Goal: Transaction & Acquisition: Purchase product/service

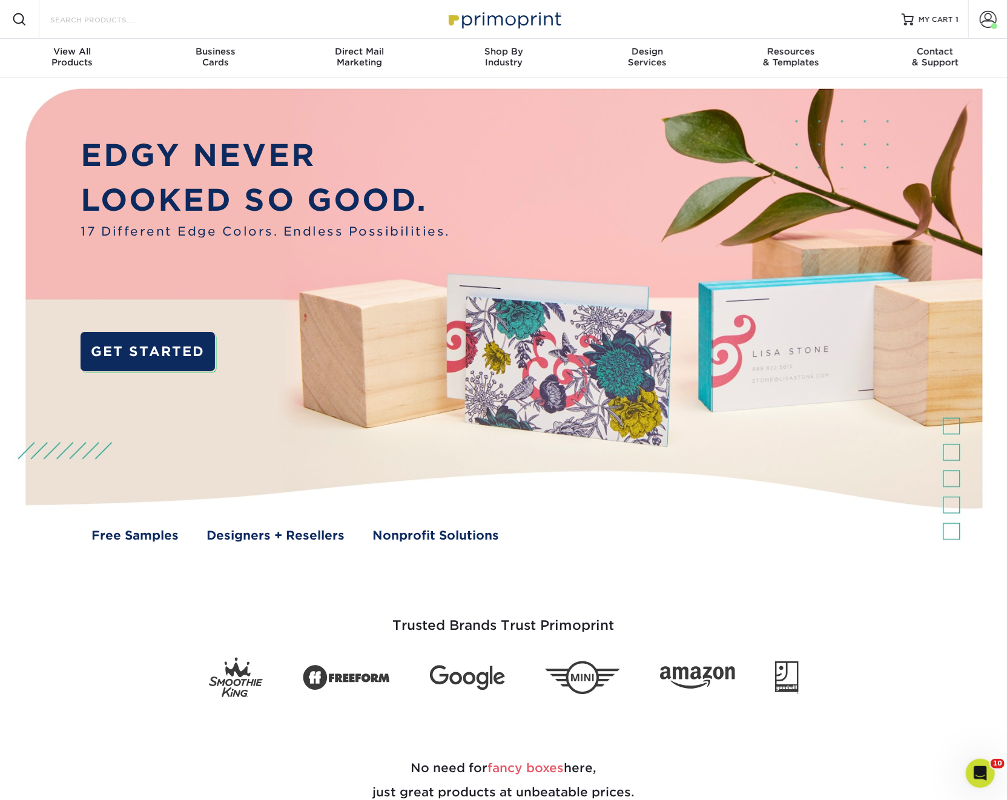
click at [108, 19] on input "Search Products" at bounding box center [108, 19] width 118 height 15
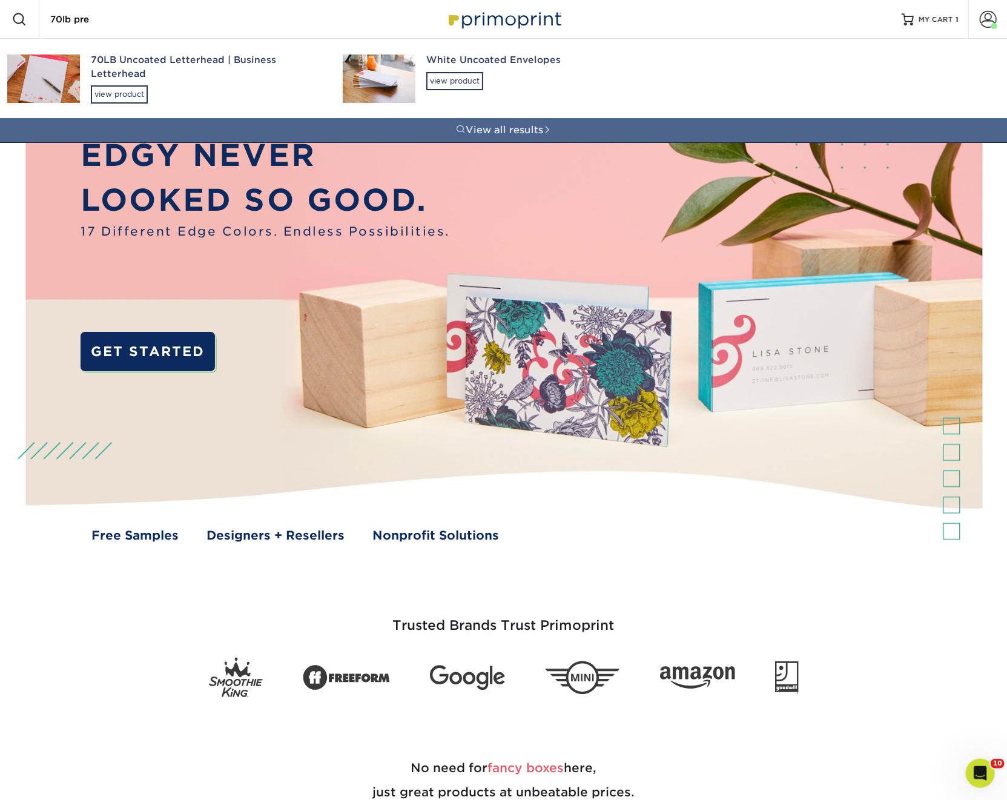
type input "70lb prem"
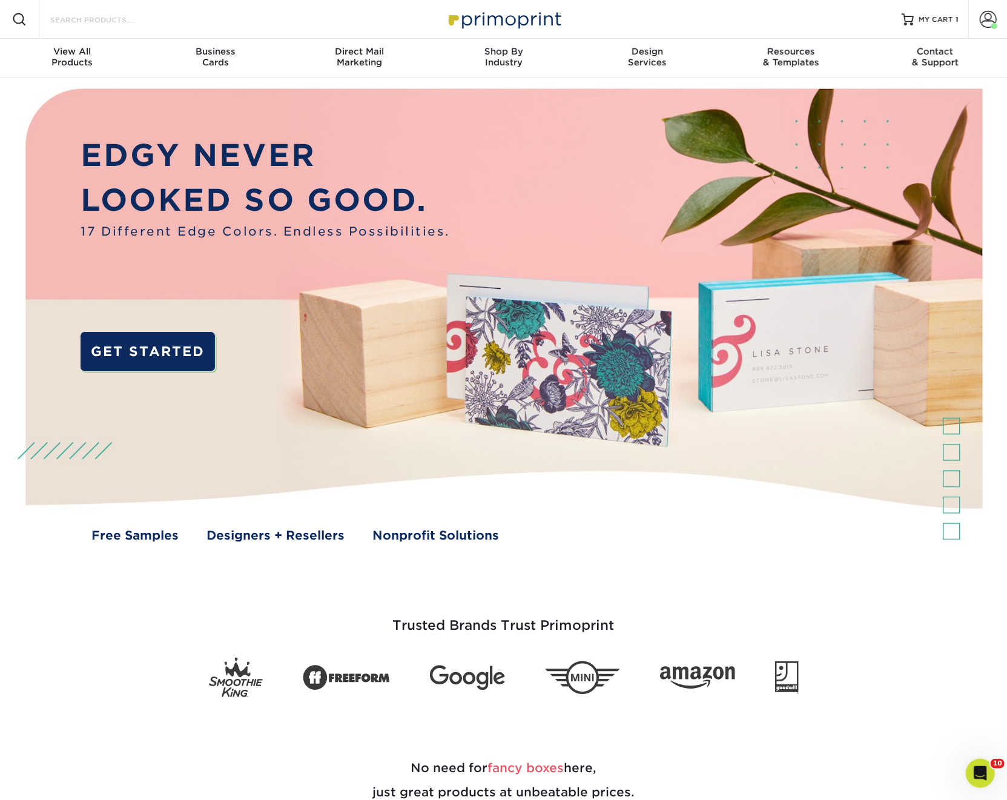
click at [119, 16] on input "Search Products" at bounding box center [108, 19] width 118 height 15
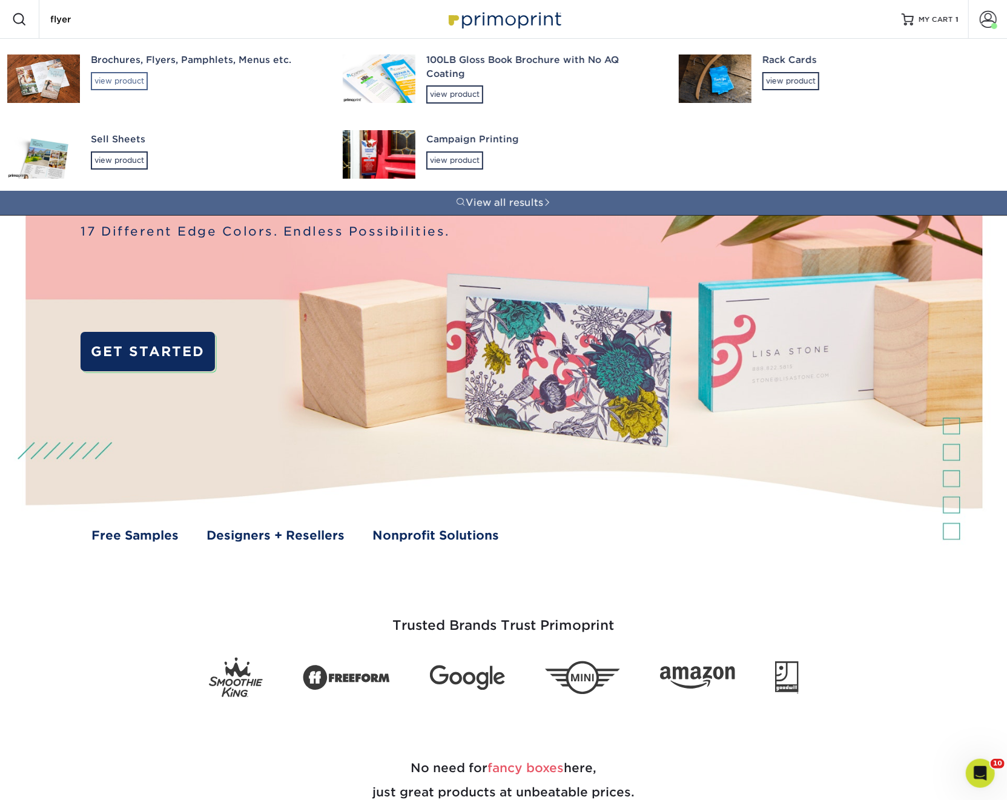
type input "flyer"
click at [130, 82] on div "view product" at bounding box center [119, 81] width 57 height 18
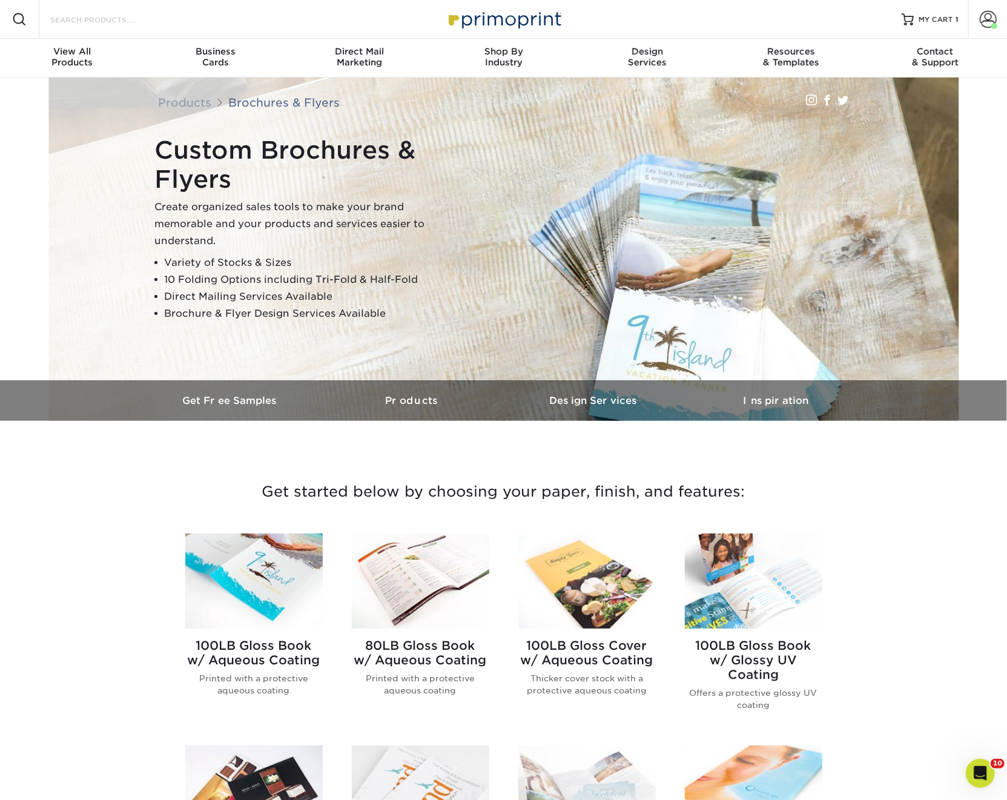
click at [59, 18] on input "Search Products" at bounding box center [108, 19] width 118 height 15
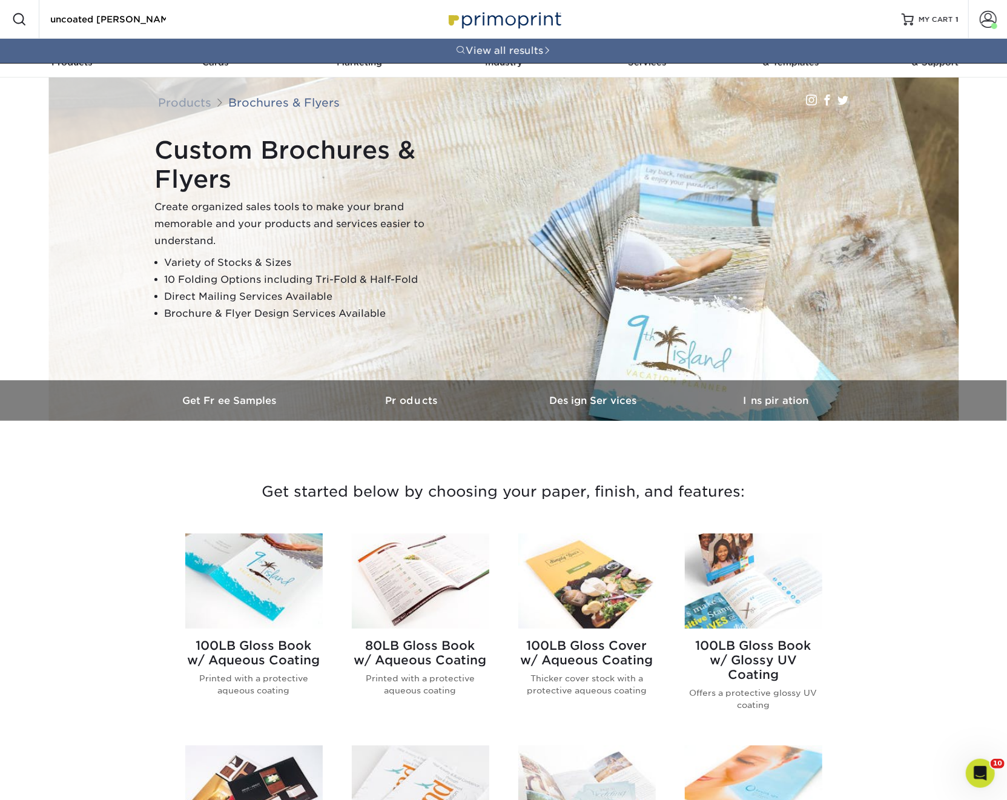
type input "uncoated flyer"
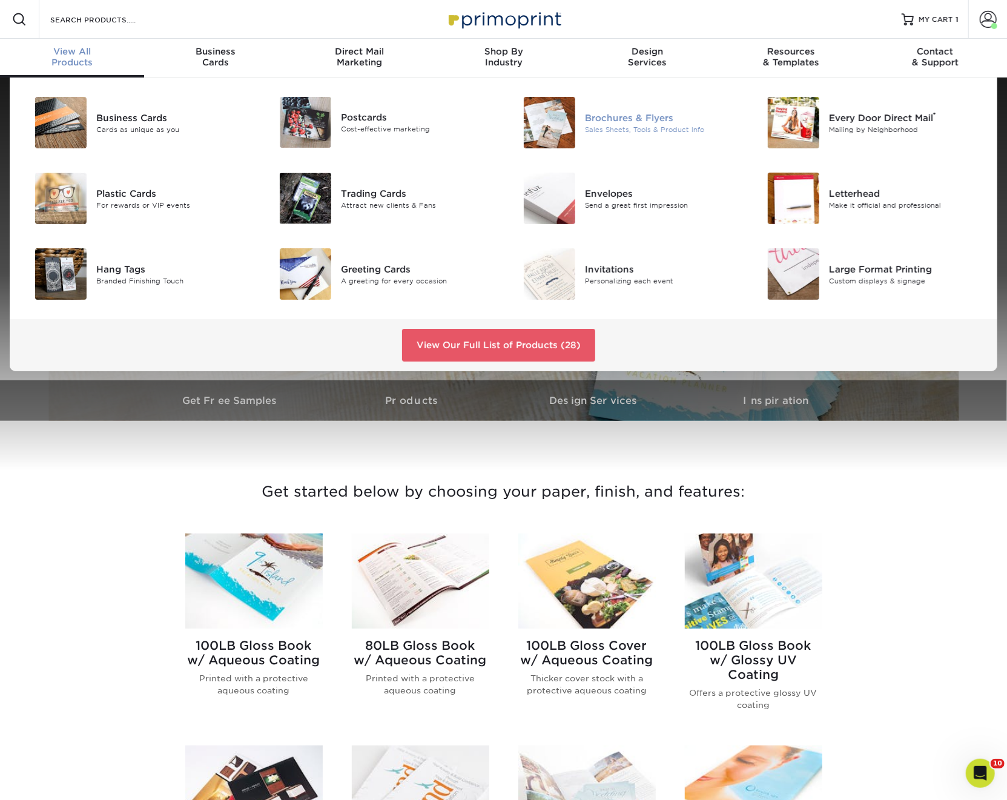
click at [537, 118] on img at bounding box center [549, 122] width 51 height 51
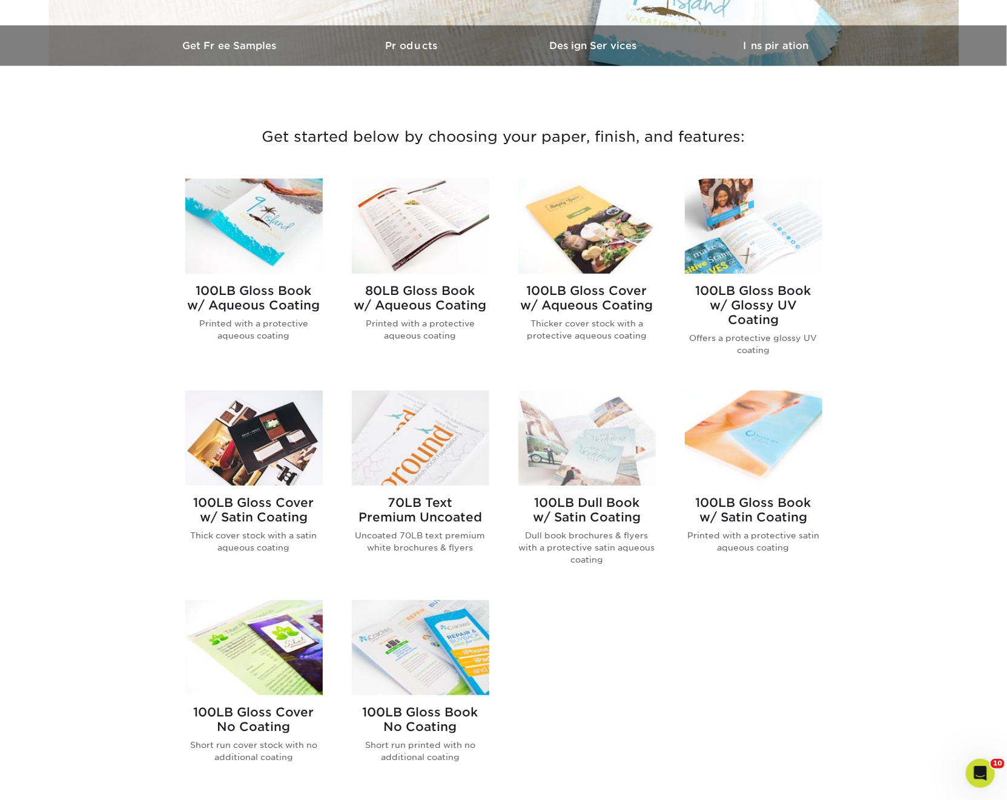
scroll to position [359, 0]
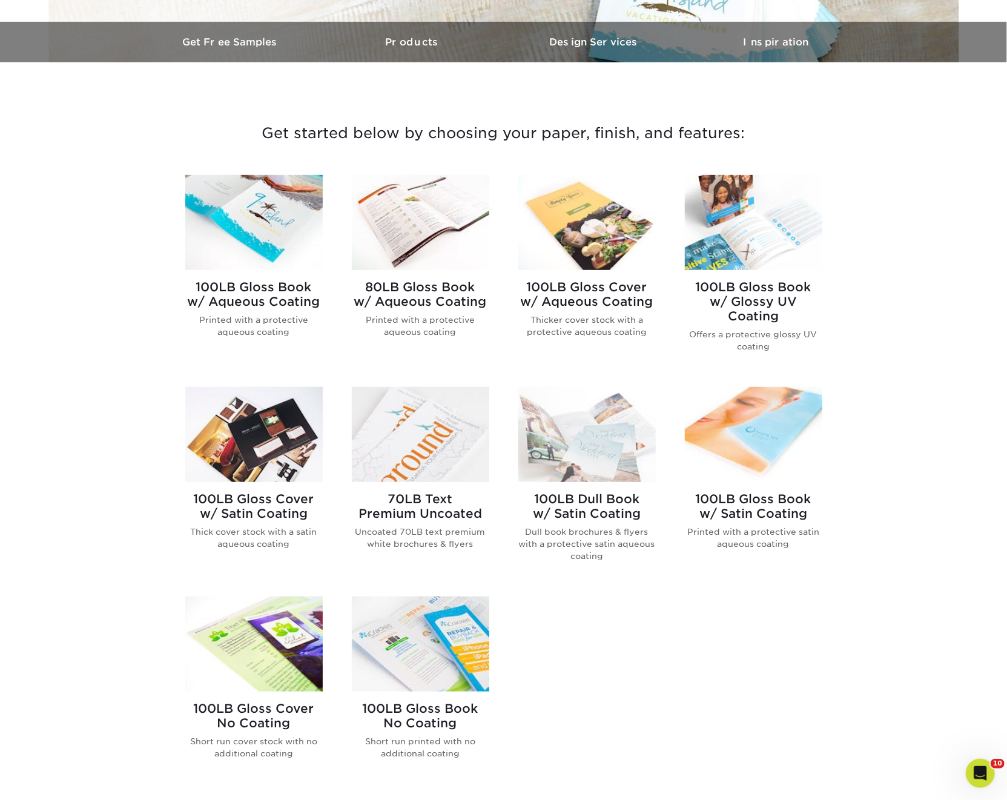
click at [427, 428] on img at bounding box center [421, 434] width 138 height 95
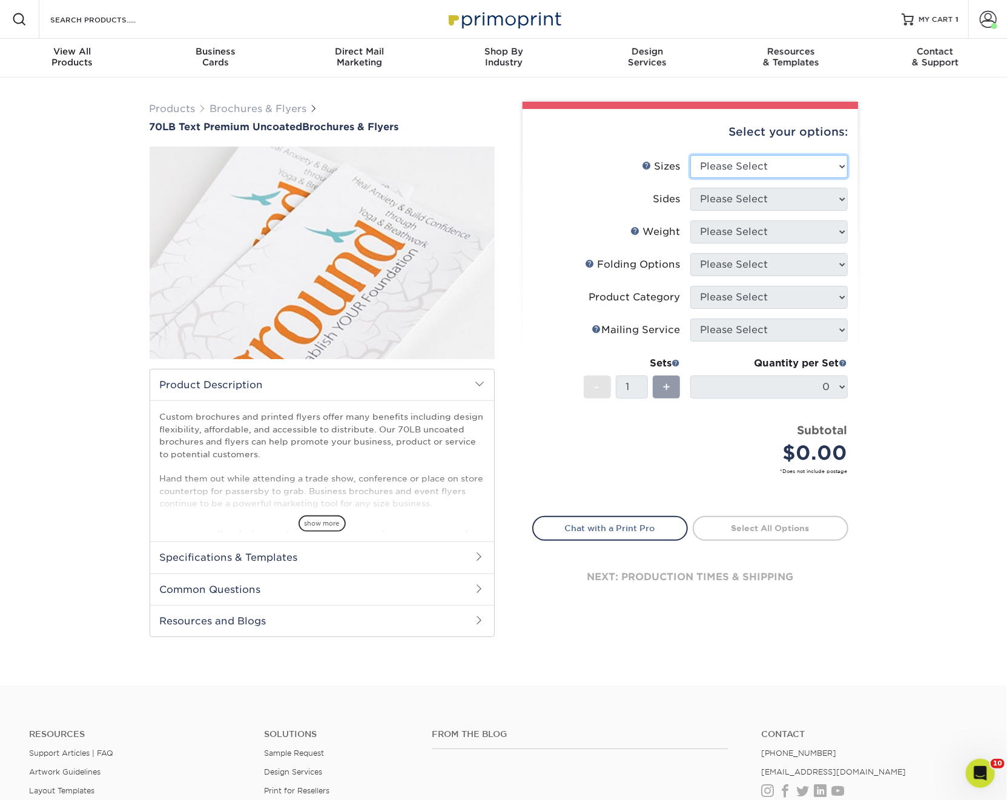
click at [722, 175] on select "Please Select 3.67" x 8.5" 4" x 6" 4" x 8.5" 4" x 9" 4.25" x 5.5" 4.25" x 11" 5…" at bounding box center [770, 166] width 158 height 23
select select "8.50x11.00"
click at [691, 155] on select "Please Select 3.67" x 8.5" 4" x 6" 4" x 8.5" 4" x 9" 4.25" x 5.5" 4.25" x 11" 5…" at bounding box center [770, 166] width 158 height 23
click at [714, 199] on select "Please Select Print Both Sides Print Front Only" at bounding box center [770, 199] width 158 height 23
select select "13abbda7-1d64-4f25-8bb2-c179b224825d"
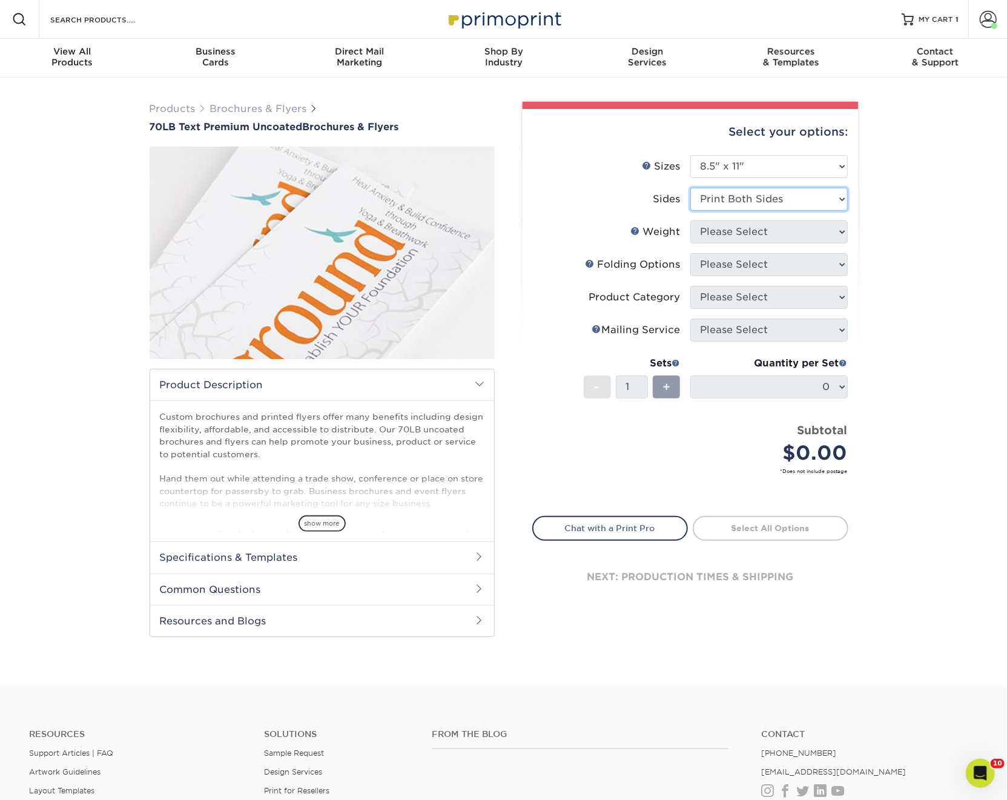
click at [691, 188] on select "Please Select Print Both Sides Print Front Only" at bounding box center [770, 199] width 158 height 23
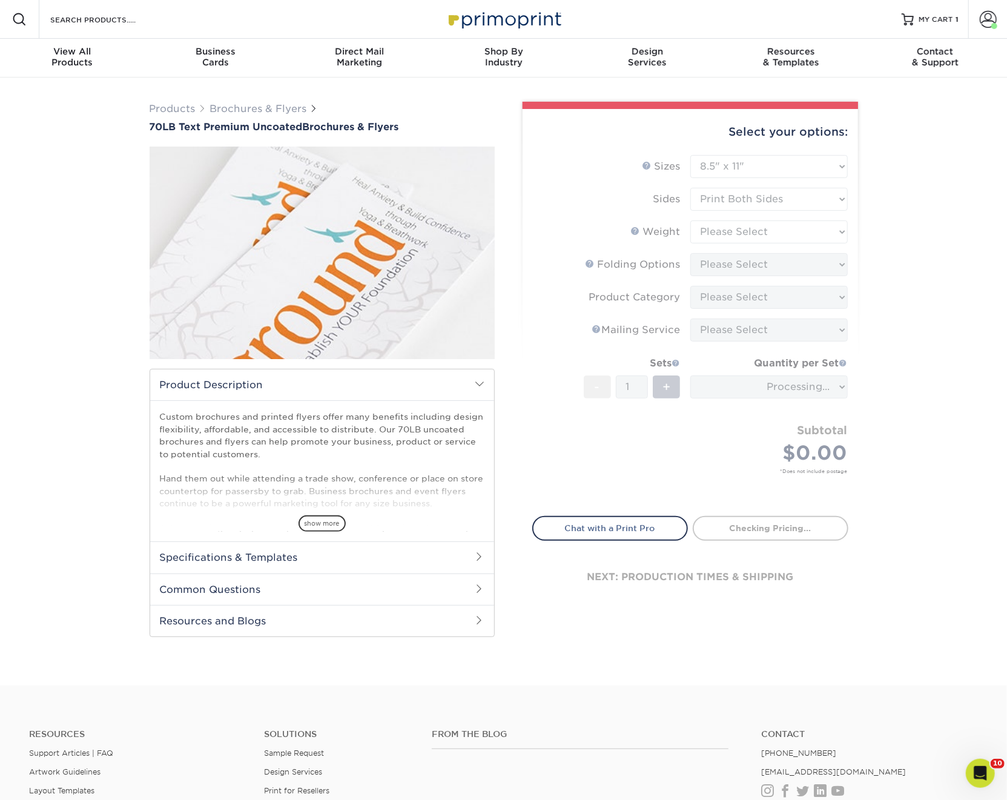
click at [713, 233] on form "Sizes Help Sizes Please Select 3.67" x 8.5" 4" x 6" 4" x 8.5" 4" x 9" 4.25" x 5…" at bounding box center [690, 328] width 316 height 347
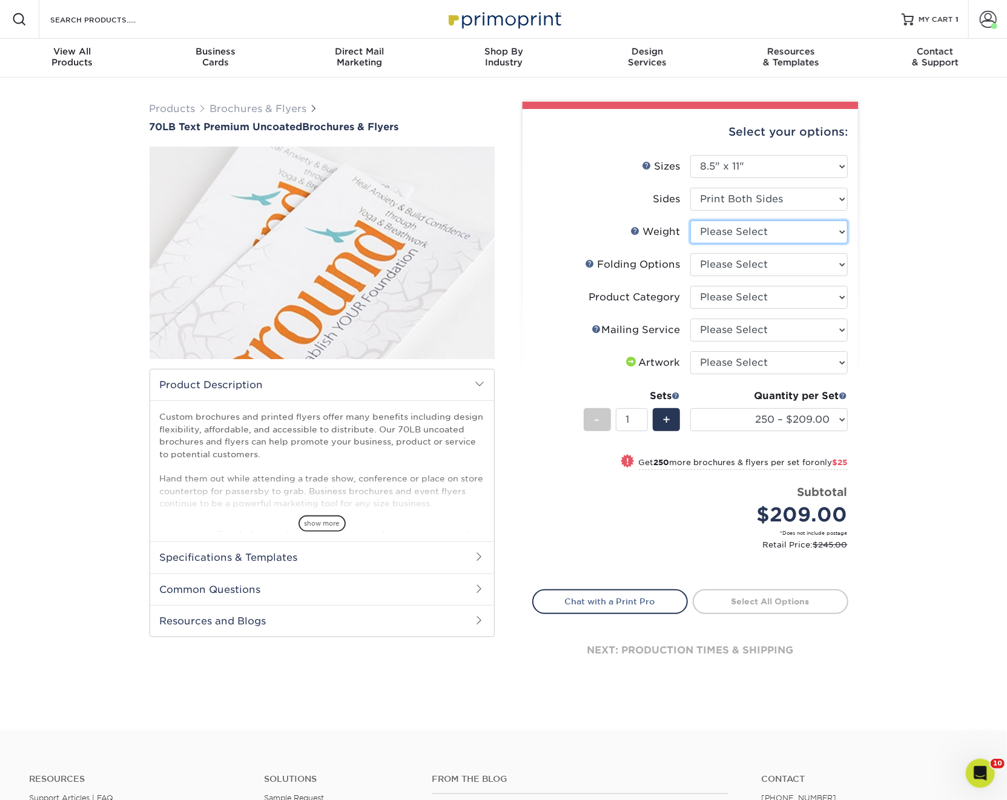
click at [726, 231] on select "Please Select 70LB" at bounding box center [770, 232] width 158 height 23
select select "70LB"
click at [691, 221] on select "Please Select 70LB" at bounding box center [770, 232] width 158 height 23
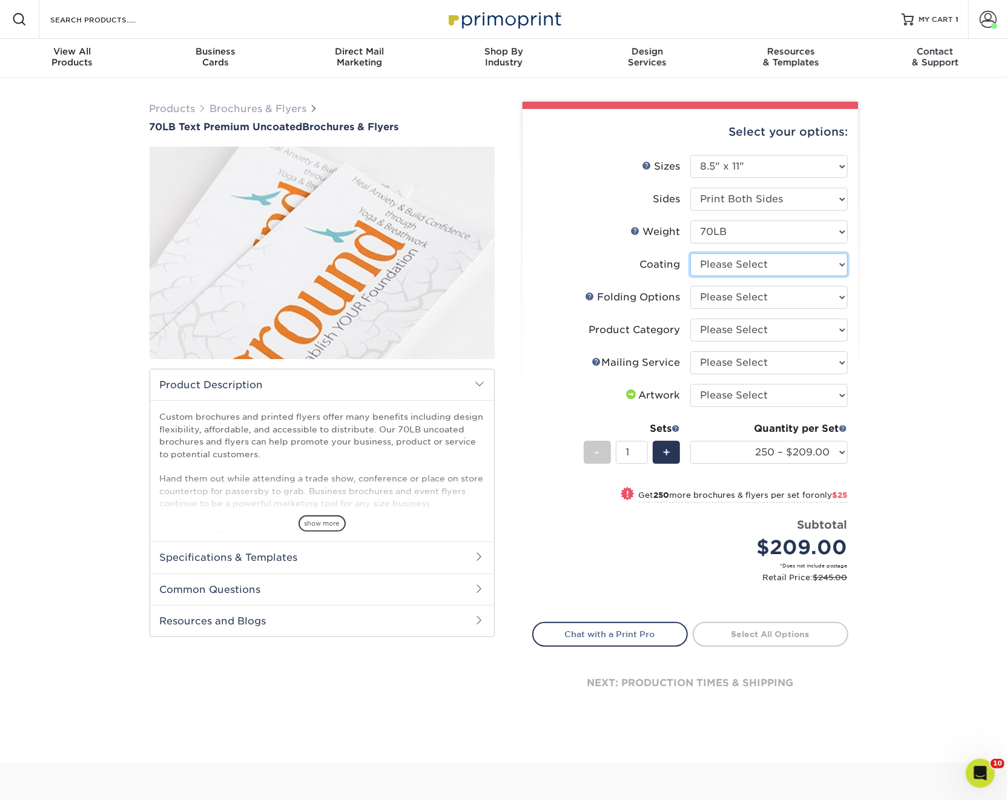
click at [709, 265] on select at bounding box center [770, 264] width 158 height 23
select select "3e7618de-abca-4bda-9f97-8b9129e913d8"
click at [691, 253] on select at bounding box center [770, 264] width 158 height 23
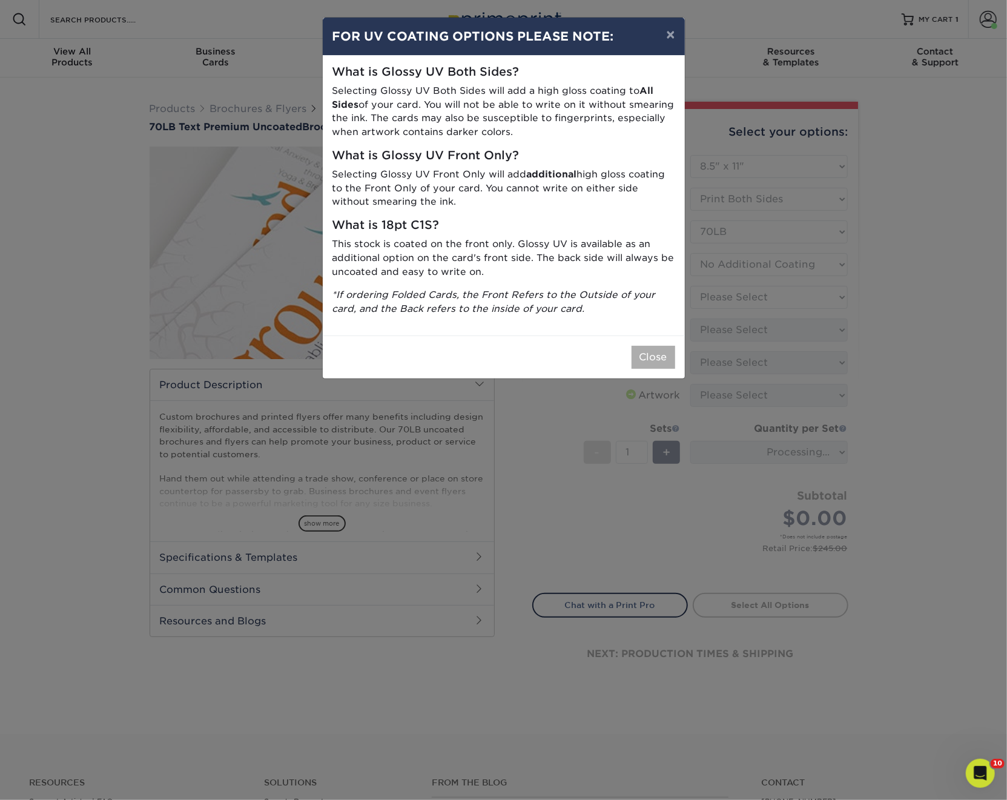
drag, startPoint x: 648, startPoint y: 340, endPoint x: 652, endPoint y: 351, distance: 11.9
click at [649, 344] on div "Close" at bounding box center [504, 357] width 362 height 43
click at [652, 352] on button "Close" at bounding box center [654, 357] width 44 height 23
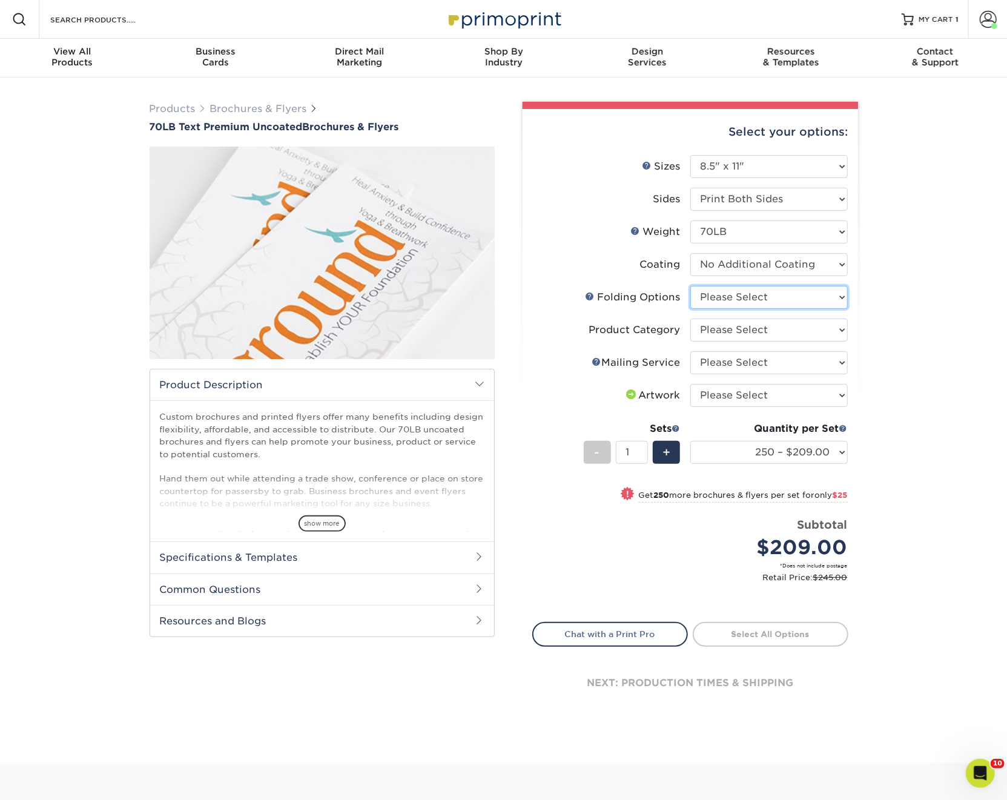
click at [729, 296] on select "Please Select FLAT - No Folding Accordion Fold Half-Fold (Vertical) Half-Fold (…" at bounding box center [770, 297] width 158 height 23
select select "9b1d5825-34d1-4721-9874-ed79abb003d7"
click at [691, 286] on select "Please Select FLAT - No Folding Accordion Fold Half-Fold (Vertical) Half-Fold (…" at bounding box center [770, 297] width 158 height 23
click at [722, 333] on select "Please Select Flyers and Brochures" at bounding box center [770, 330] width 158 height 23
select select "1a668080-6b7c-4174-b399-2c3833b27ef4"
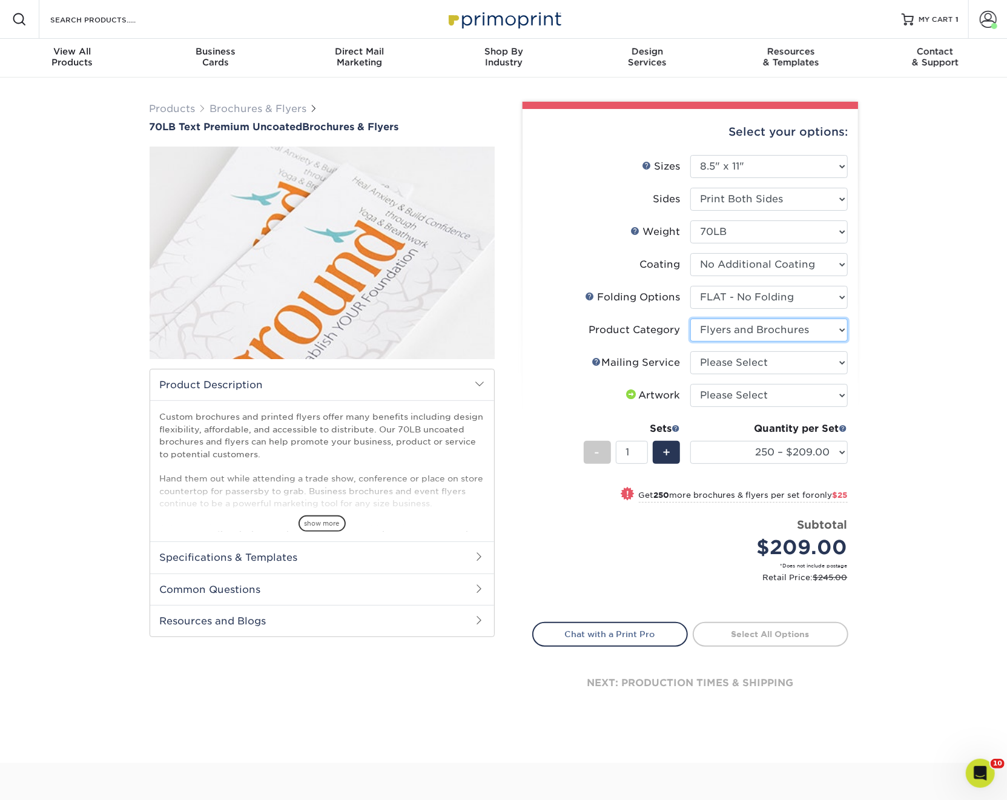
click at [691, 319] on select "Please Select Flyers and Brochures" at bounding box center [770, 330] width 158 height 23
click at [729, 362] on select "Please Select No Direct Mailing Service No, I will mail/stamp/imprint Direct Ma…" at bounding box center [770, 362] width 158 height 23
select select "3e5e9bdd-d78a-4c28-a41d-fe1407925ca6"
click at [691, 351] on select "Please Select No Direct Mailing Service No, I will mail/stamp/imprint Direct Ma…" at bounding box center [770, 362] width 158 height 23
click at [734, 390] on select "Please Select I will upload files I need a design - $175" at bounding box center [770, 395] width 158 height 23
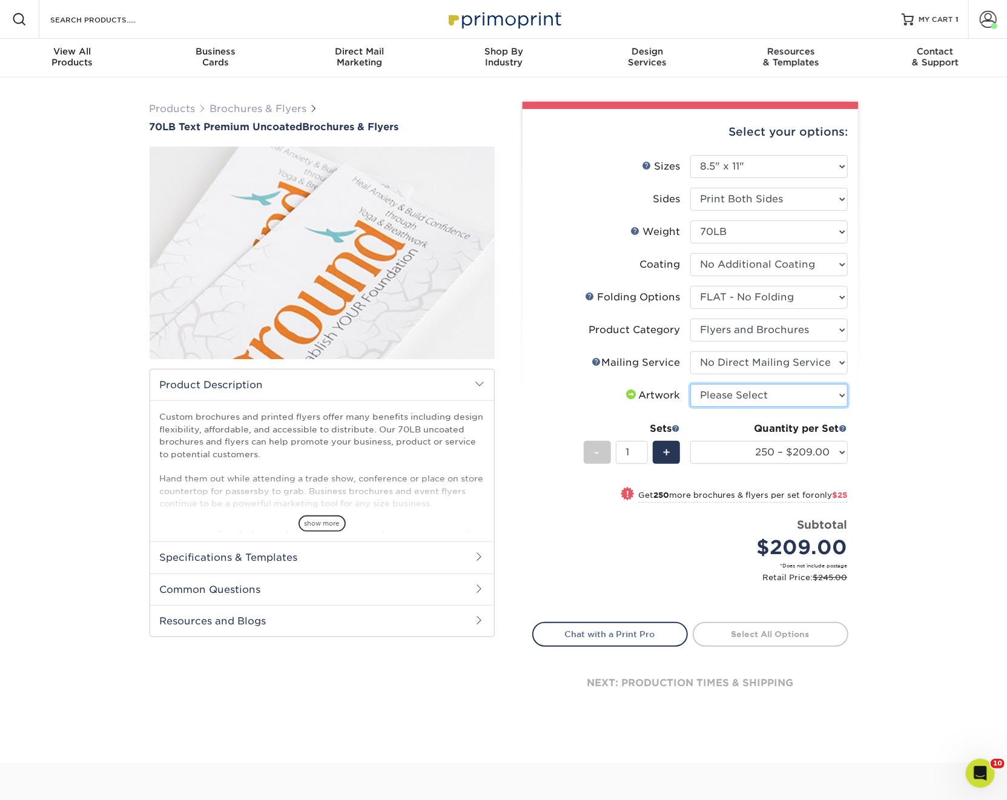
select select "upload"
click at [691, 384] on select "Please Select I will upload files I need a design - $175" at bounding box center [770, 395] width 158 height 23
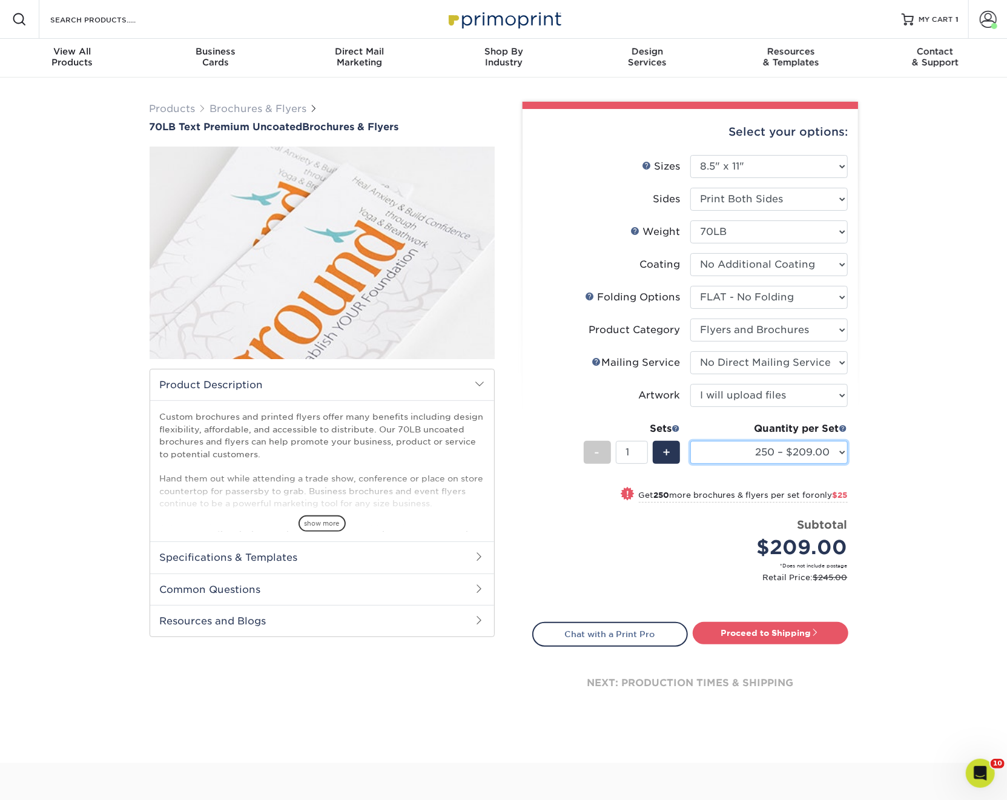
click at [744, 452] on select "250 – $209.00 500 – $234.00 750 – $238.00 1000 – $242.00 1500 – $273.00 2000 – …" at bounding box center [770, 452] width 158 height 23
click at [729, 449] on select "250 – $209.00 500 – $234.00 750 – $238.00 1000 – $242.00 1500 – $273.00 2000 – …" at bounding box center [770, 452] width 158 height 23
select select "5000 – $492.00"
click at [691, 441] on select "250 – $209.00 500 – $234.00 750 – $238.00 1000 – $242.00 1500 – $273.00 2000 – …" at bounding box center [770, 452] width 158 height 23
click at [774, 636] on link "Proceed to Shipping" at bounding box center [771, 633] width 156 height 22
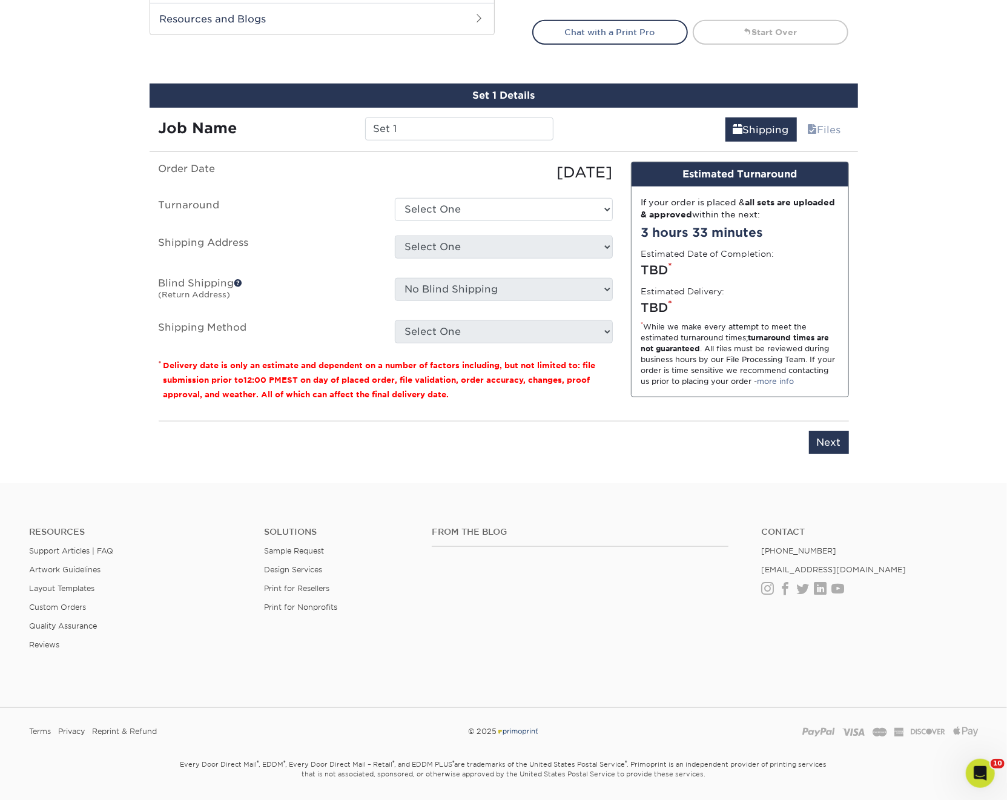
scroll to position [637, 0]
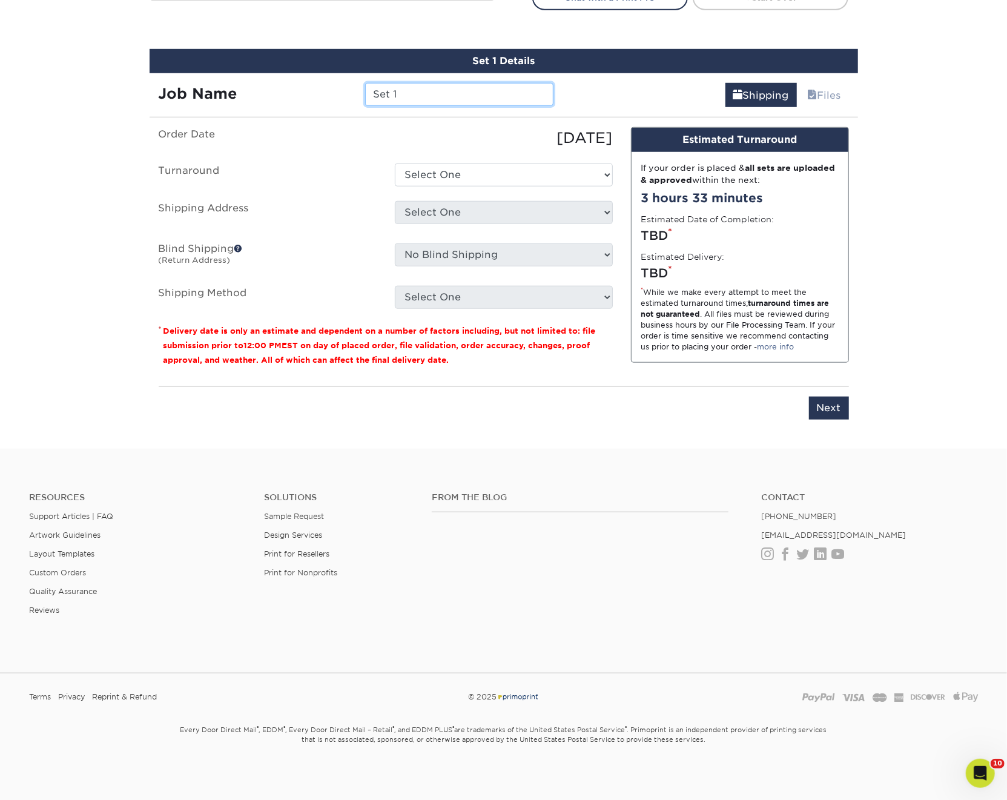
click at [406, 91] on input "Set 1" at bounding box center [459, 94] width 188 height 23
type input "93437"
click at [473, 172] on select "Select One 2-4 Business Days 2 Day Next Business Day" at bounding box center [504, 175] width 218 height 23
select select "823d533f-552f-4cbe-85a4-a2c7418f2ef9"
click at [395, 164] on select "Select One 2-4 Business Days 2 Day Next Business Day" at bounding box center [504, 175] width 218 height 23
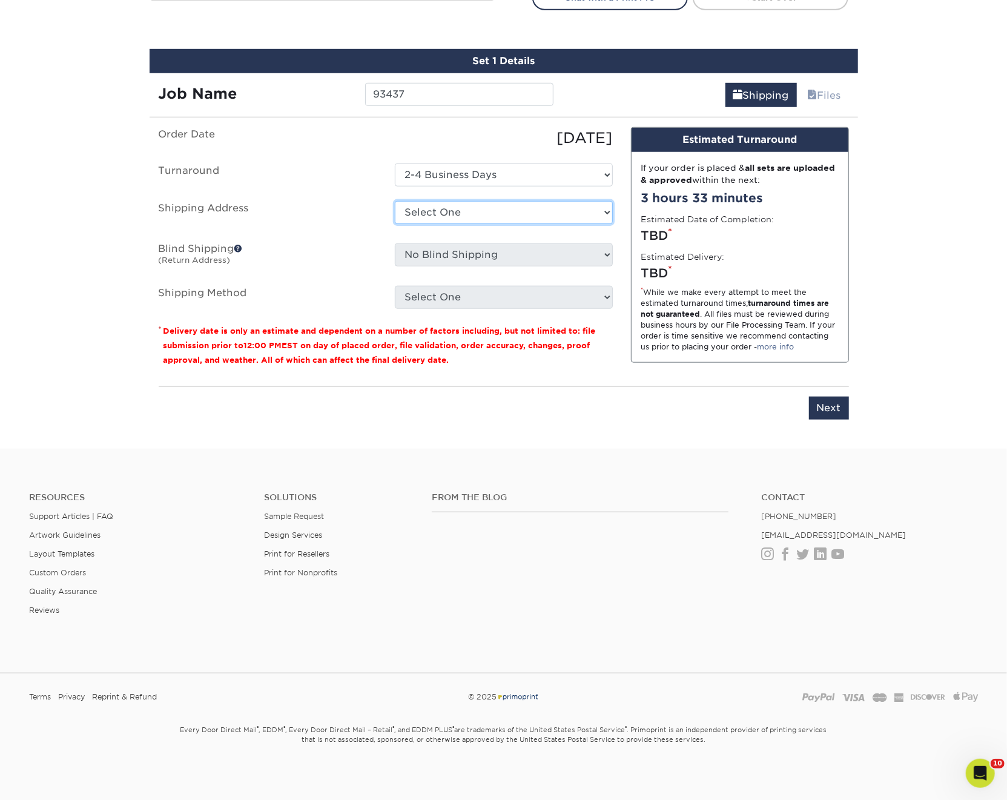
click at [437, 210] on select "Select One ACTION Alejandra Barragan Alicia Ramos AMEX Ariel Balbuena Aspen Rid…" at bounding box center [504, 212] width 218 height 23
select select "54022"
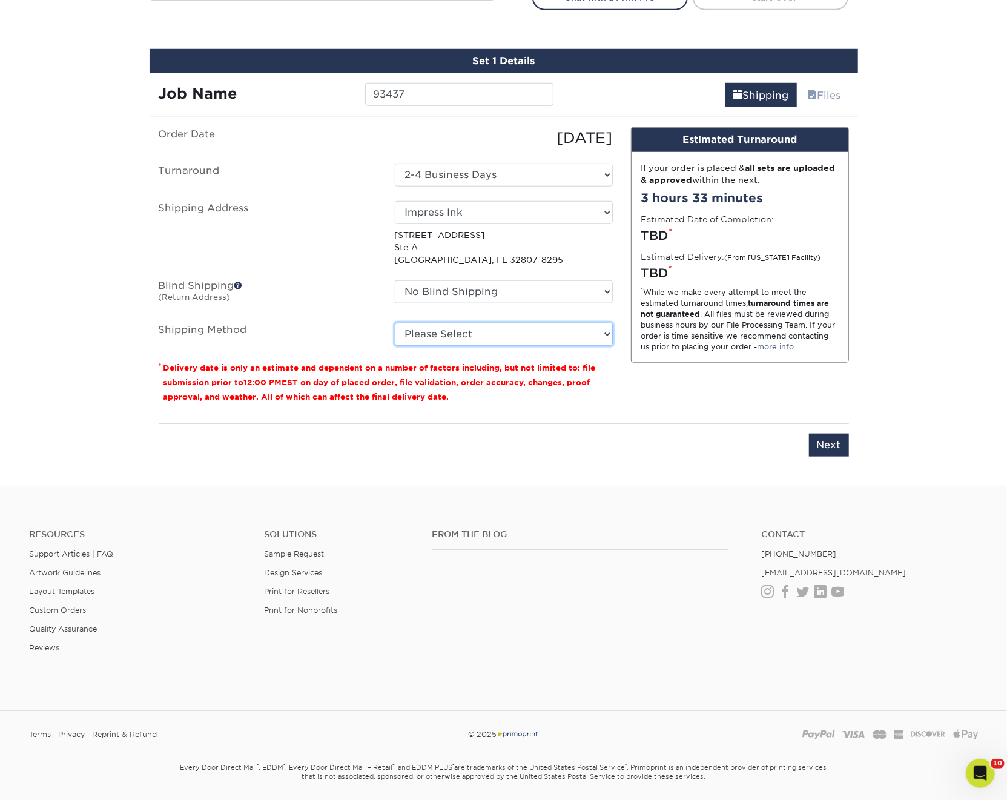
click at [451, 327] on select "Please Select Ground Shipping (+$67.49) 3 Day Shipping Service (+$124.42) 2 Day…" at bounding box center [504, 334] width 218 height 23
select select "03"
click at [395, 323] on select "Please Select Ground Shipping (+$67.49) 3 Day Shipping Service (+$124.42) 2 Day…" at bounding box center [504, 334] width 218 height 23
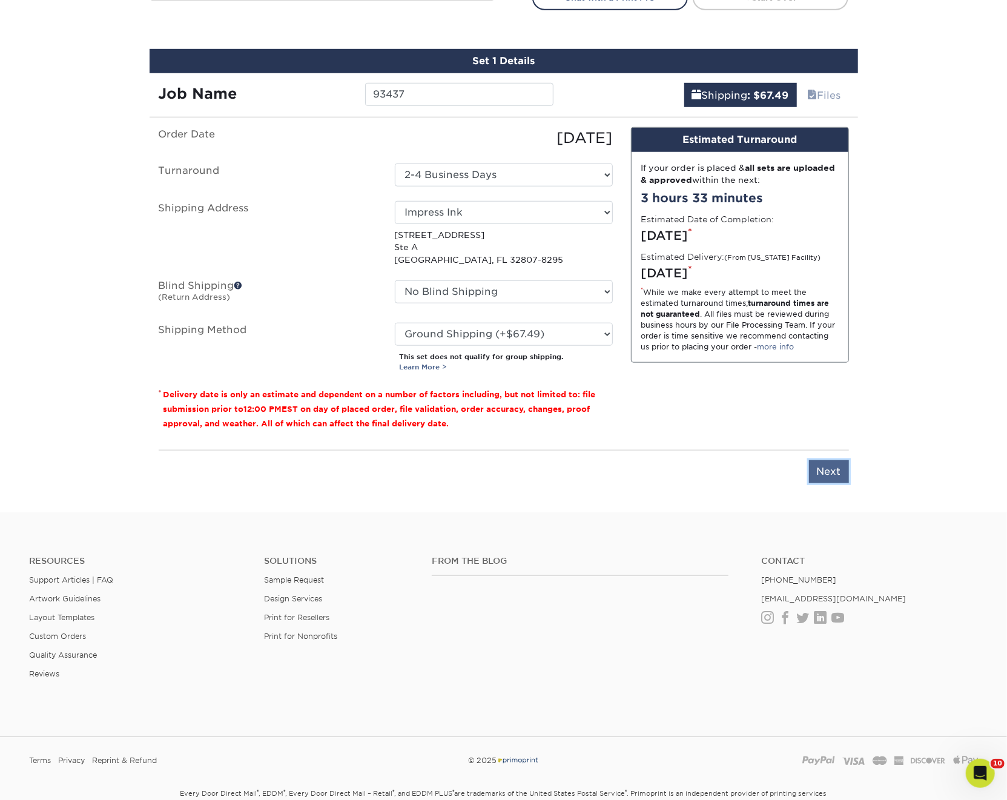
click at [837, 471] on input "Next" at bounding box center [829, 471] width 40 height 23
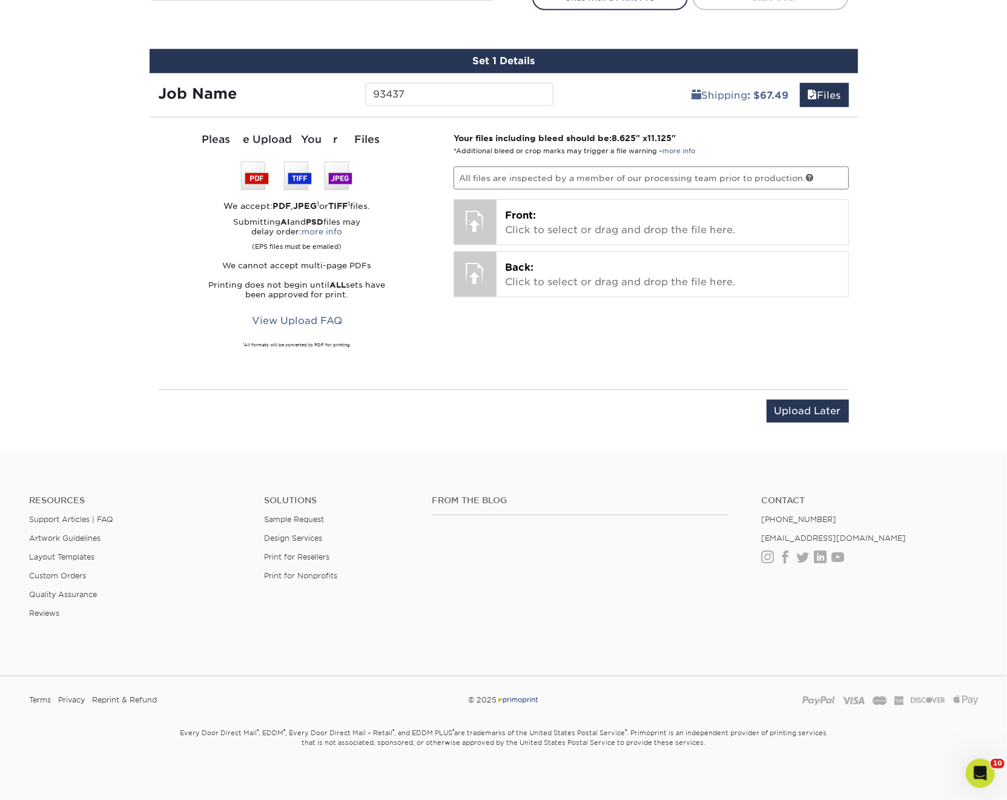
click at [711, 134] on p "Your files including bleed should be: 8.625 " x 11.125 " *Additional bleed or c…" at bounding box center [652, 144] width 396 height 25
drag, startPoint x: 643, startPoint y: 136, endPoint x: 448, endPoint y: 129, distance: 195.8
click at [448, 132] on div "Your files including bleed should be: 8.625 " x 11.125 " *Additional bleed or c…" at bounding box center [652, 253] width 414 height 243
copy strong "Your files including bleed should be: 8.625 " x 11.125 ""
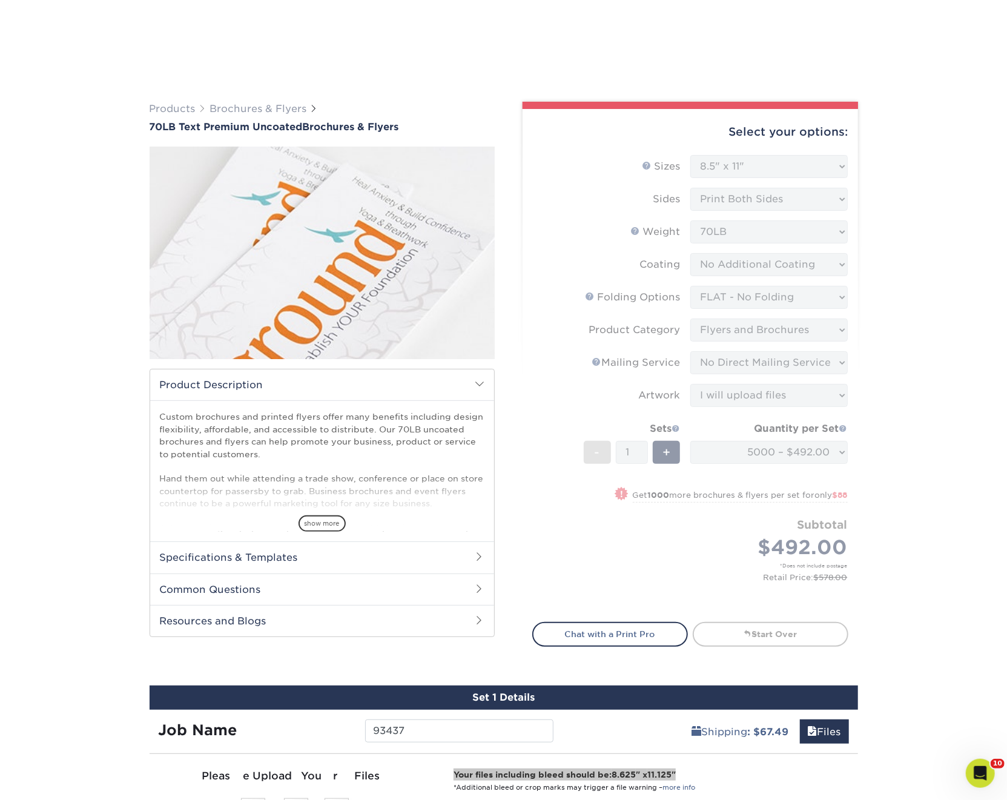
scroll to position [639, 0]
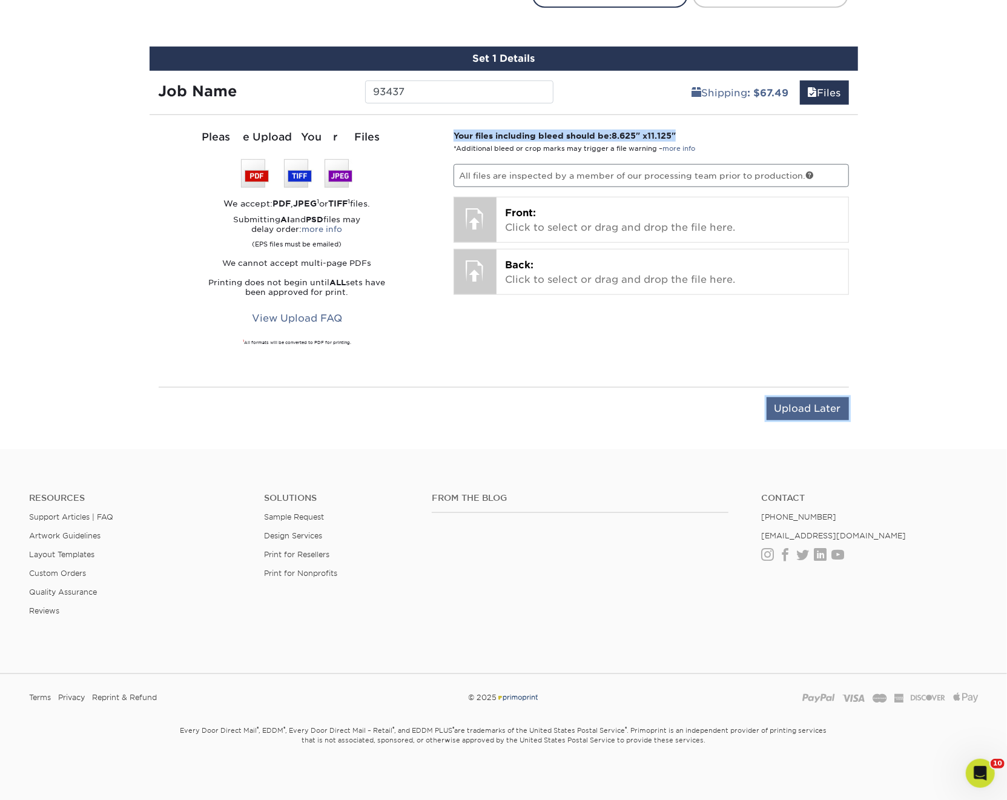
click at [828, 408] on input "Upload Later" at bounding box center [808, 408] width 82 height 23
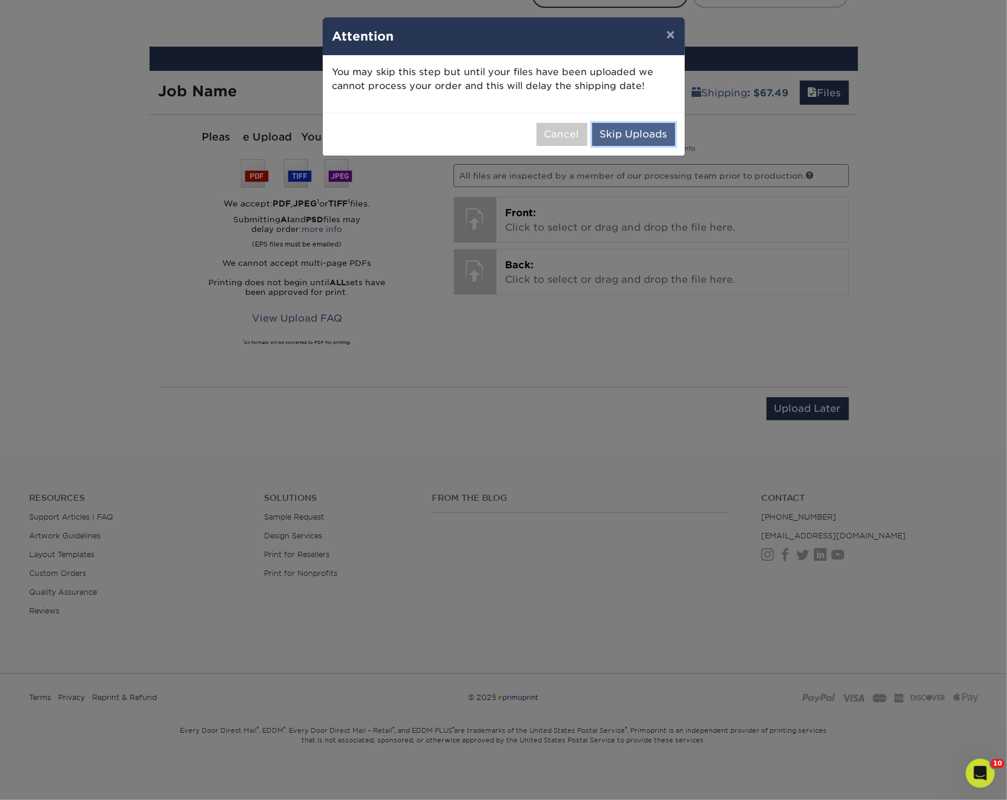
click at [636, 138] on button "Skip Uploads" at bounding box center [633, 134] width 83 height 23
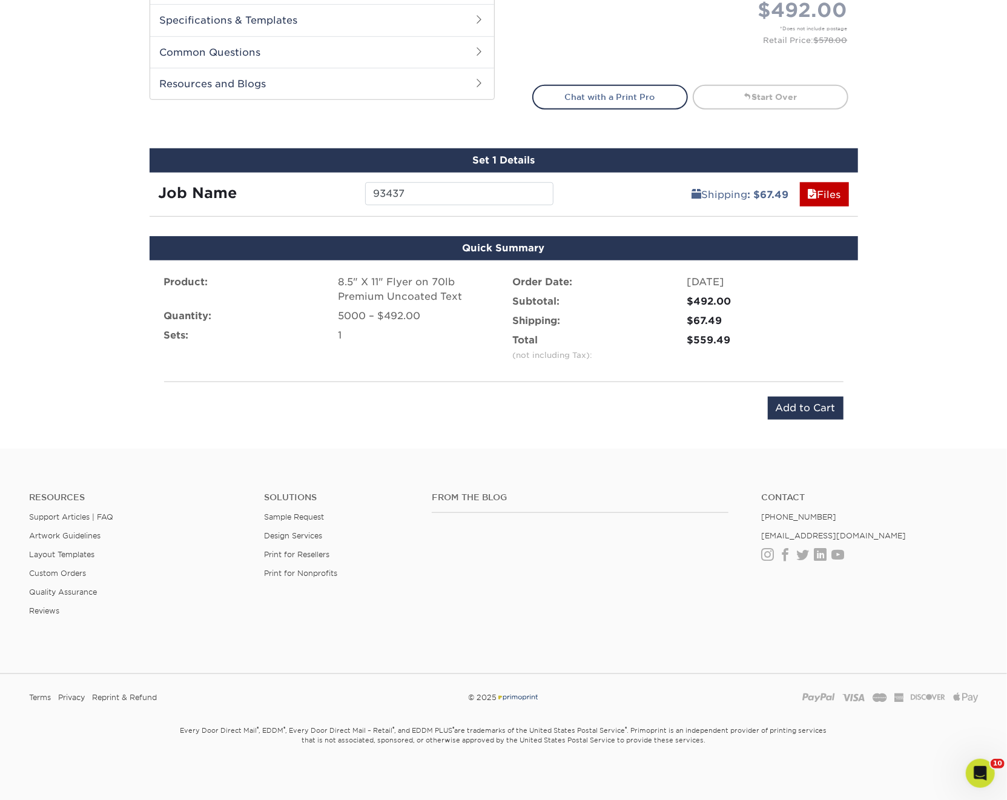
scroll to position [528, 0]
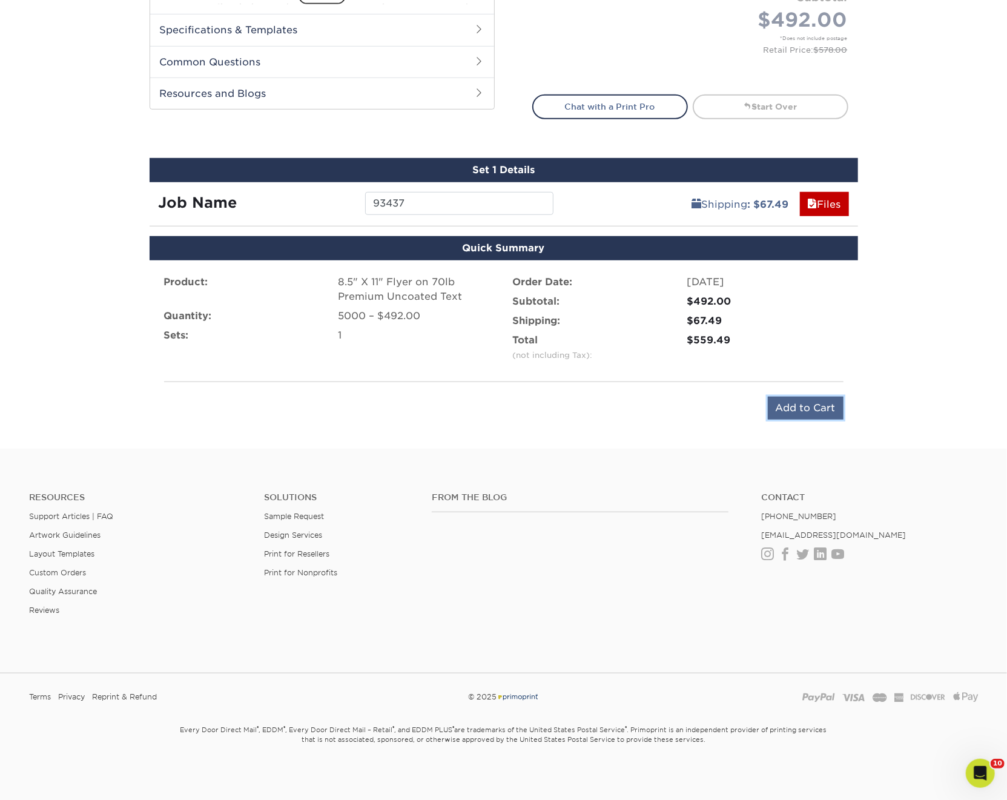
click at [810, 410] on input "Add to Cart" at bounding box center [806, 408] width 76 height 23
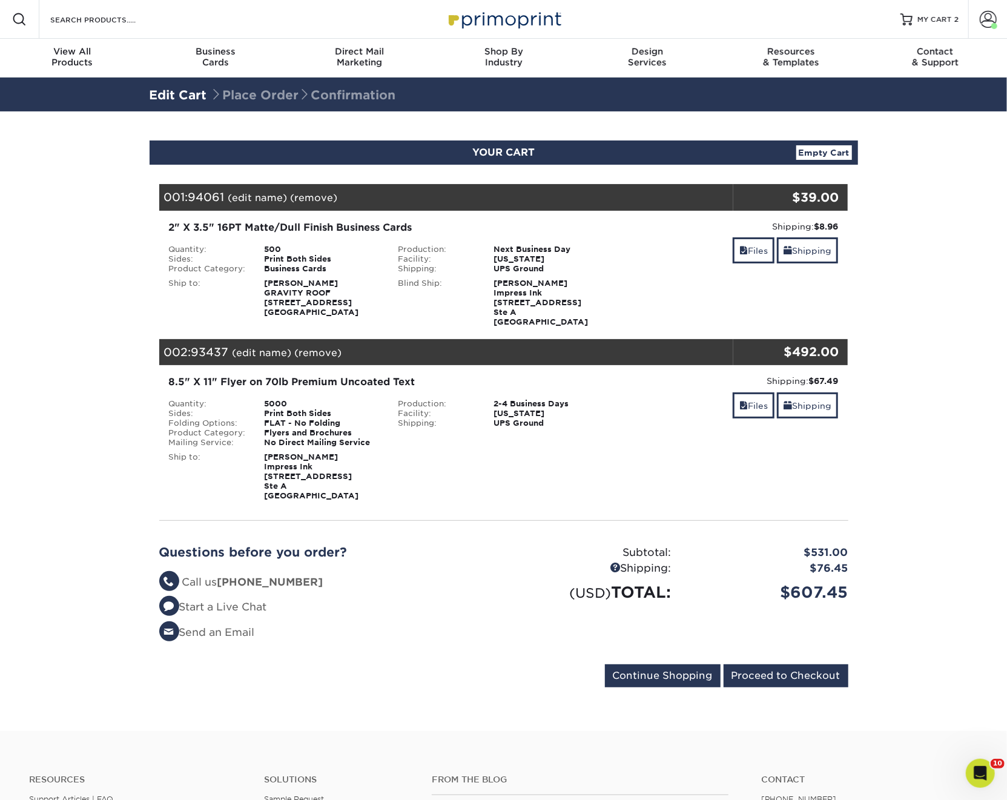
click at [316, 351] on link "(remove)" at bounding box center [318, 353] width 47 height 12
click at [547, 354] on link "Yes" at bounding box center [542, 353] width 17 height 12
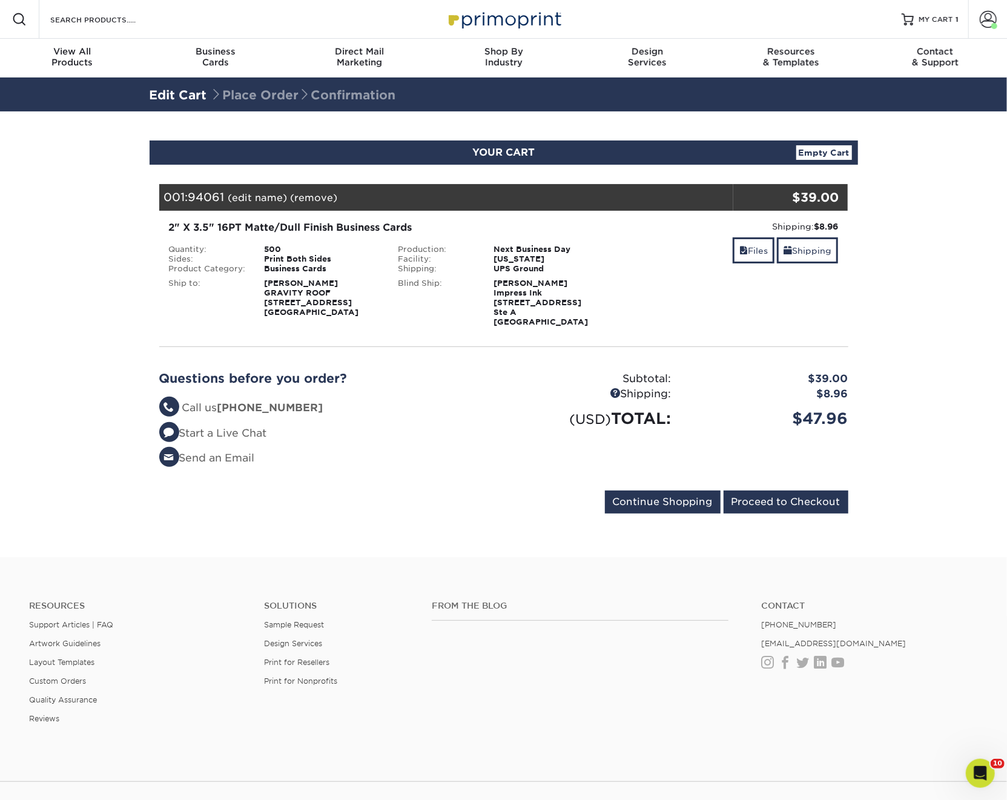
click at [166, 18] on div "Resources Menu Search Products Account Welcome, Michael Primo Client Account Da…" at bounding box center [503, 19] width 1007 height 39
click at [136, 22] on input "Search Products" at bounding box center [108, 19] width 118 height 15
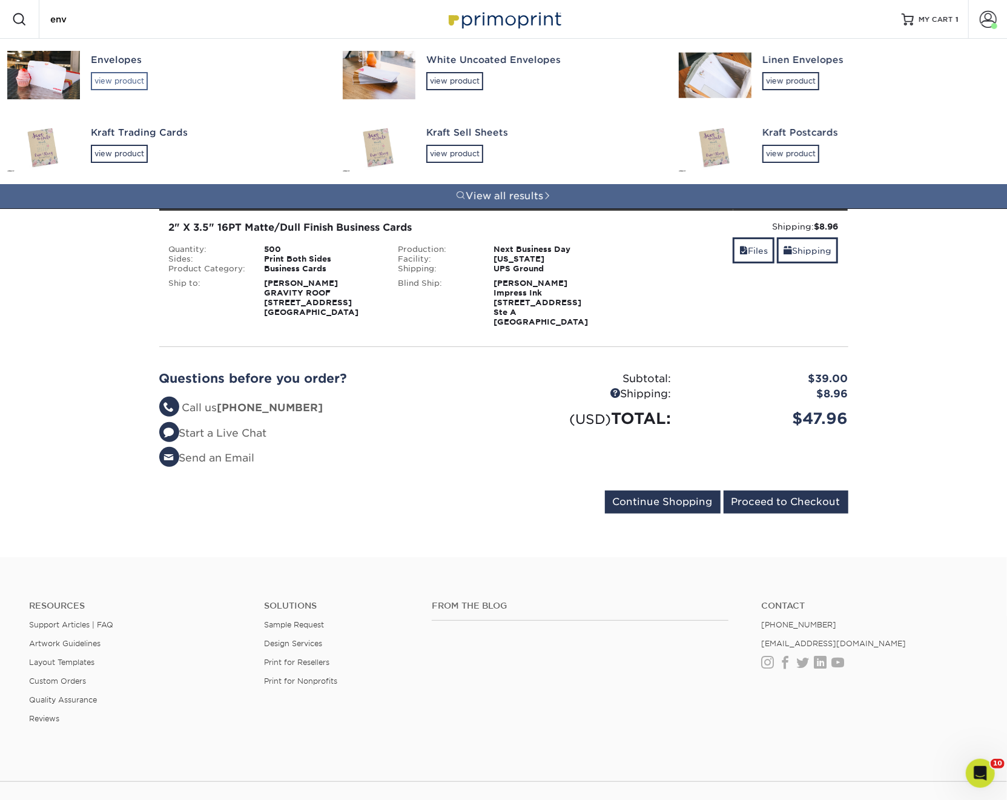
type input "env"
click at [117, 80] on div "view product" at bounding box center [119, 81] width 57 height 18
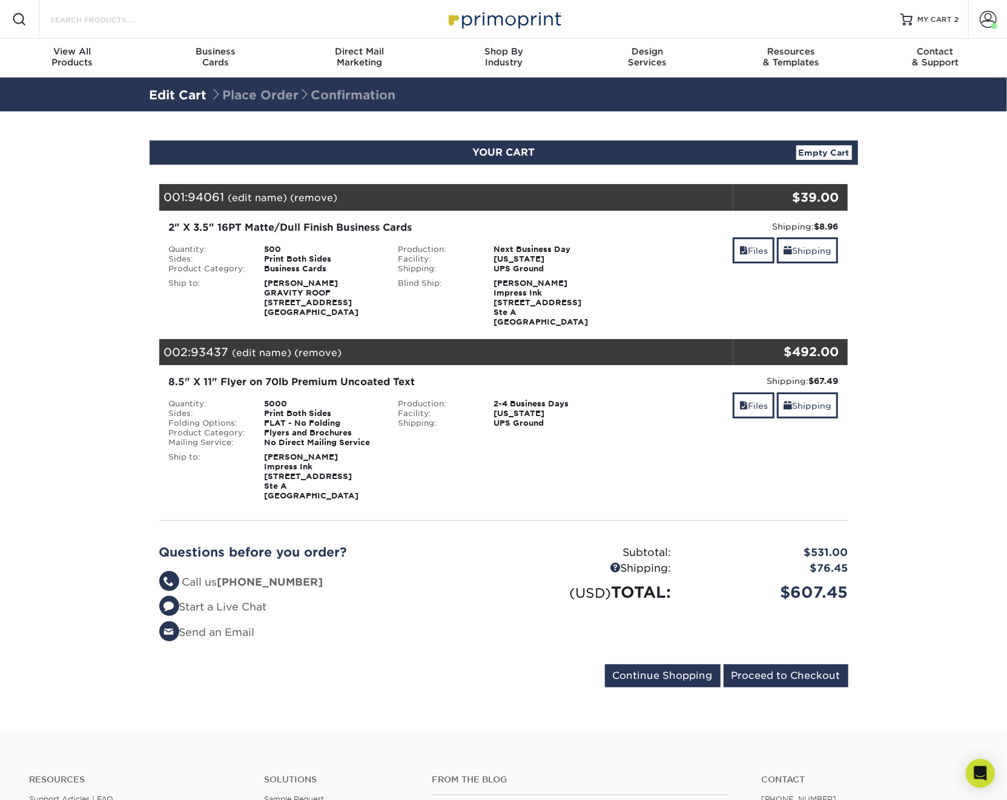
click at [113, 14] on input "Search Products" at bounding box center [108, 19] width 118 height 15
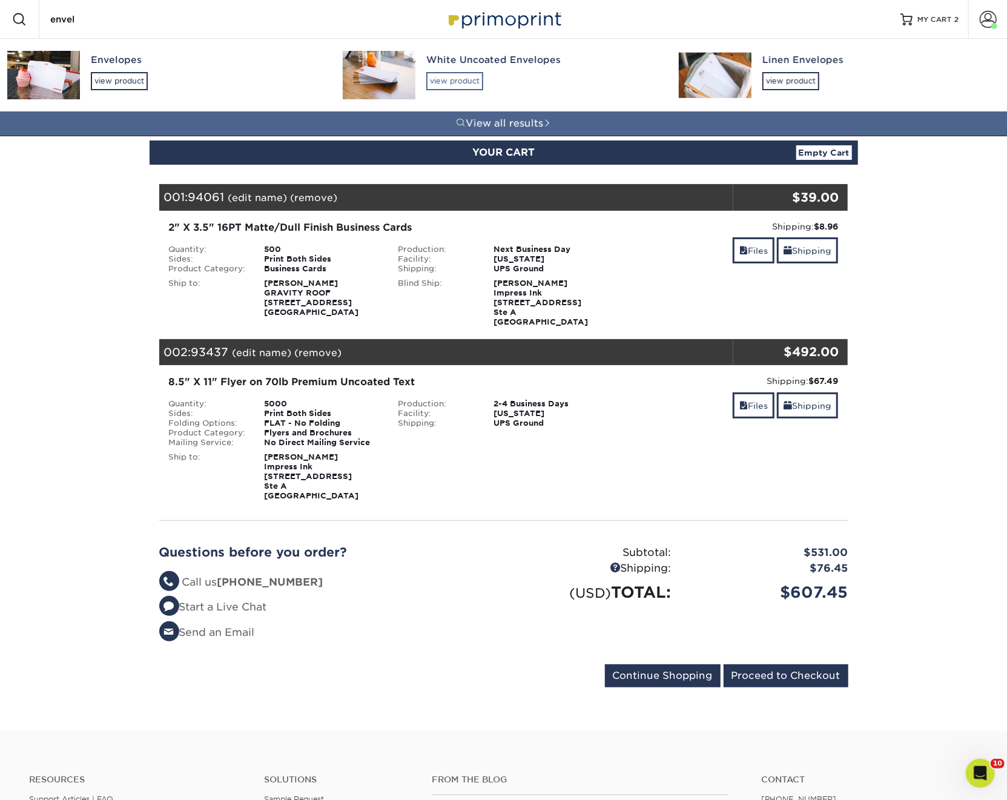
type input "envel"
click at [460, 78] on div "view product" at bounding box center [454, 81] width 57 height 18
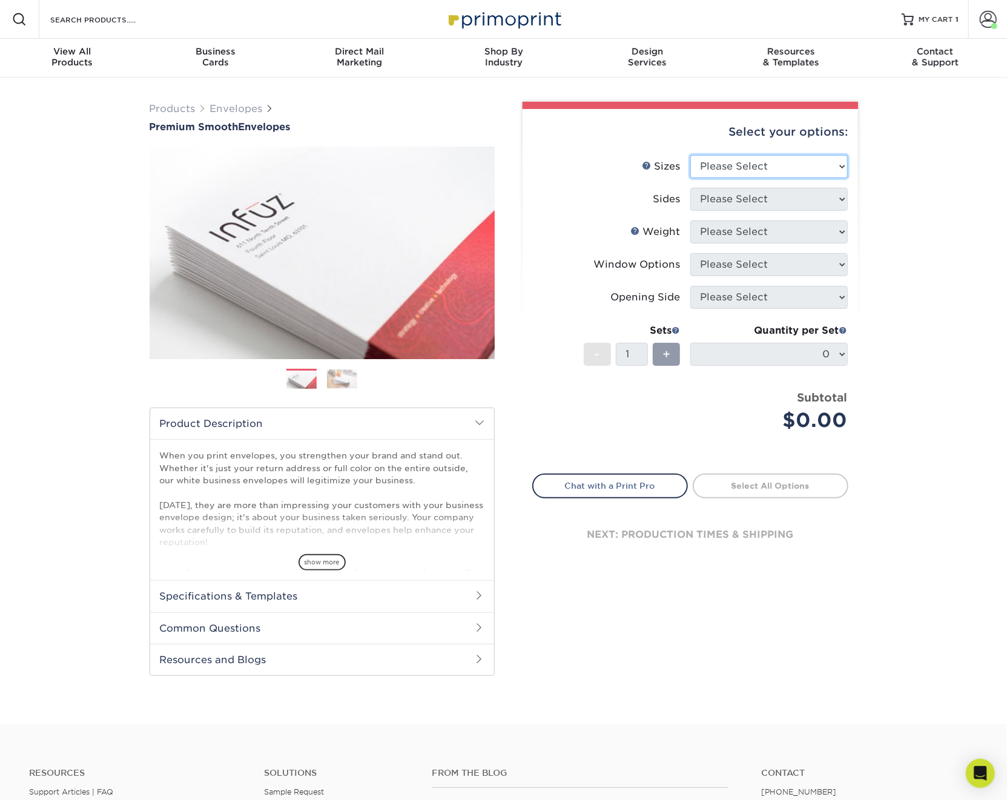
click at [720, 169] on select "Please Select 8.875" x 3.875" 4.125" x 9.5" 5.25" x 7.25" 9" x 12"" at bounding box center [770, 166] width 158 height 23
select select "9.00x12.00"
click at [691, 155] on select "Please Select 8.875" x 3.875" 4.125" x 9.5" 5.25" x 7.25" 9" x 12"" at bounding box center [770, 166] width 158 height 23
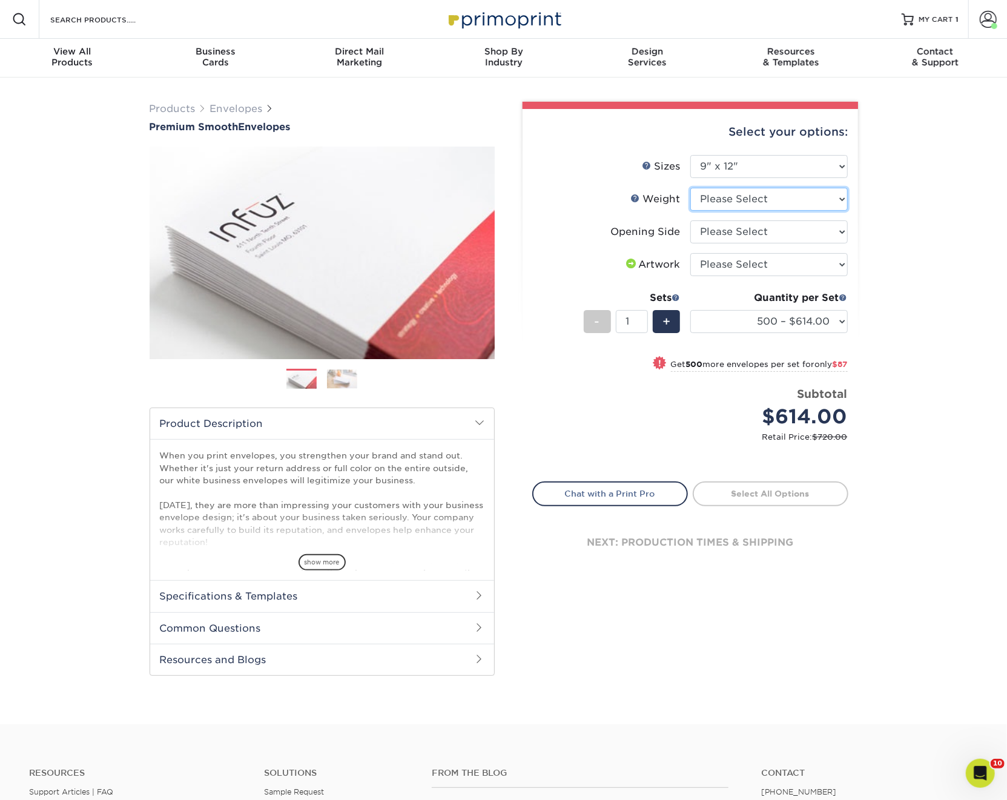
click at [740, 195] on select "Please Select 70LB" at bounding box center [770, 199] width 158 height 23
select select "70LB"
click at [691, 188] on select "Please Select 70LB" at bounding box center [770, 199] width 158 height 23
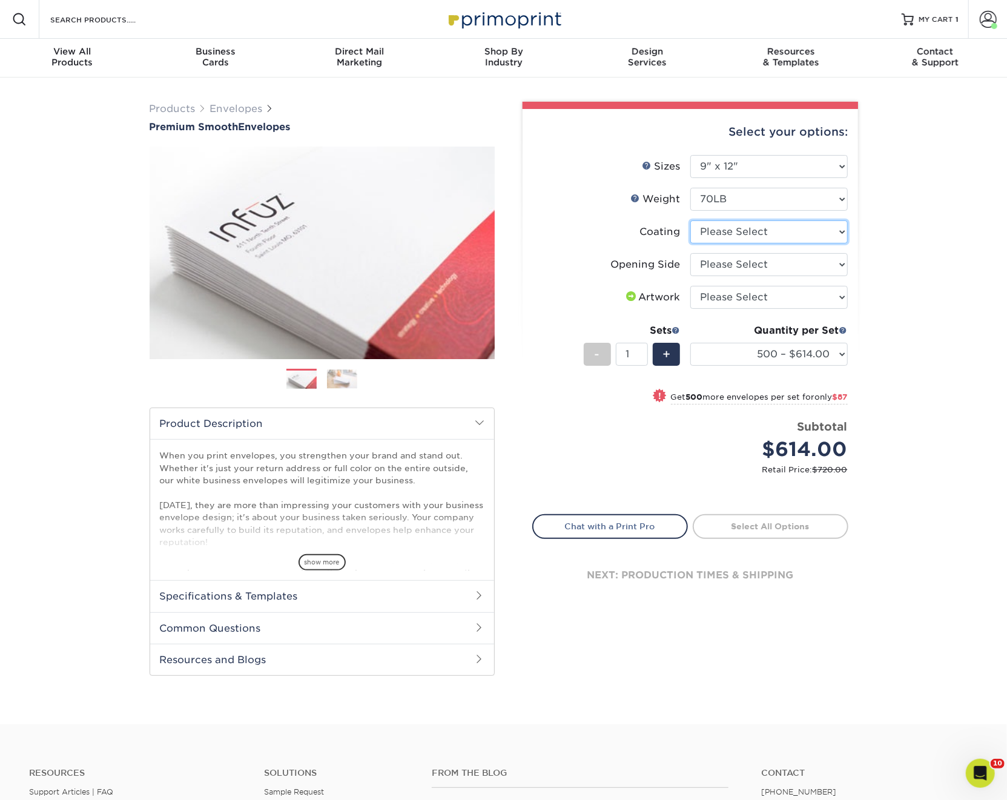
click at [726, 234] on select at bounding box center [770, 232] width 158 height 23
select select "3e7618de-abca-4bda-9f97-8b9129e913d8"
click at [691, 221] on select at bounding box center [770, 232] width 158 height 23
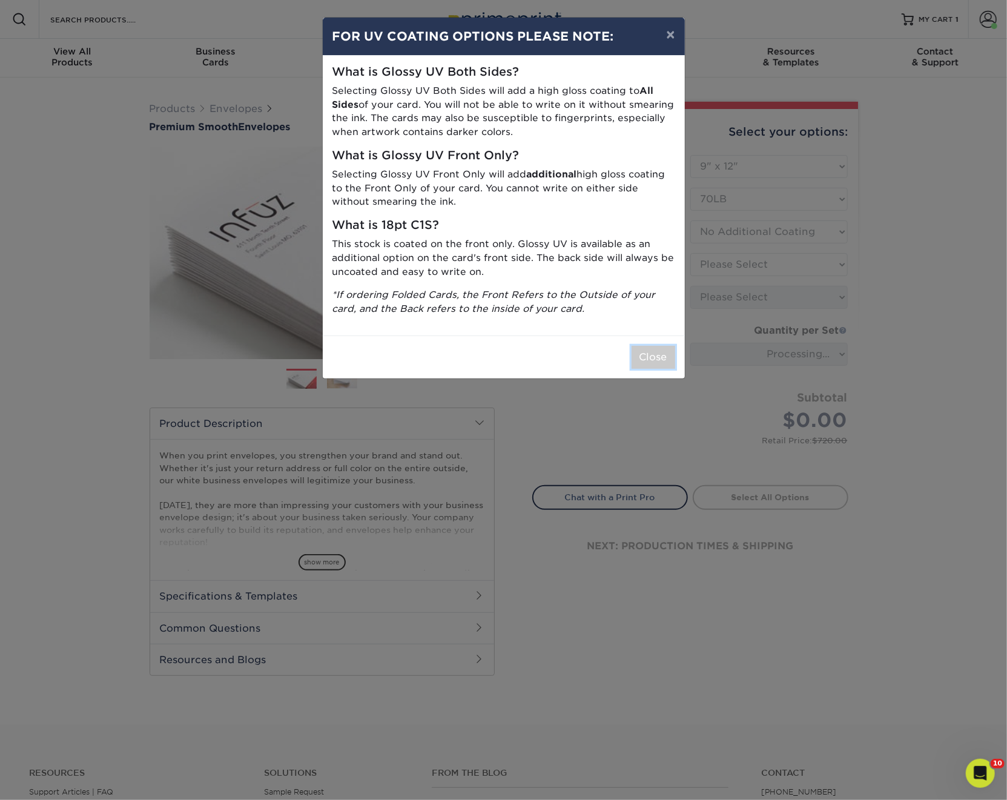
click at [654, 350] on button "Close" at bounding box center [654, 357] width 44 height 23
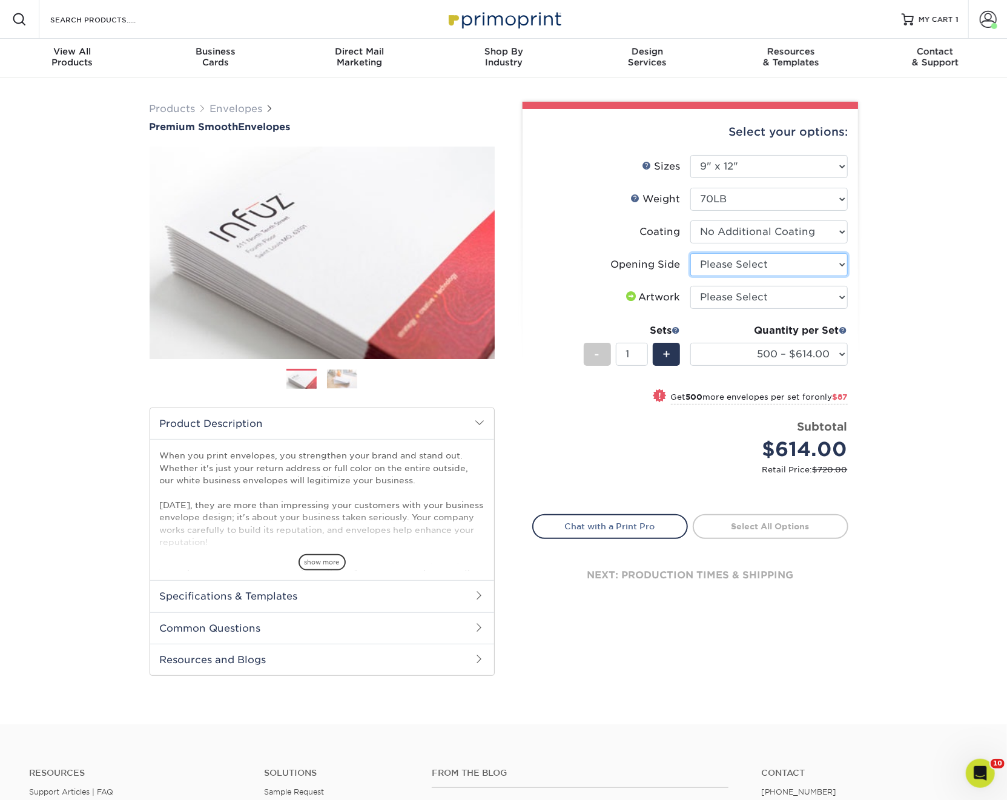
click at [727, 266] on select "Please Select Open on 9" side Open on 12" side" at bounding box center [770, 264] width 158 height 23
select select "02084c4e-d03a-4f2e-95e9-c369e65bf812"
click at [691, 253] on select "Please Select Open on 9" side Open on 12" side" at bounding box center [770, 264] width 158 height 23
click at [732, 290] on select "Please Select I will upload files I need a design - $50" at bounding box center [770, 297] width 158 height 23
select select "upload"
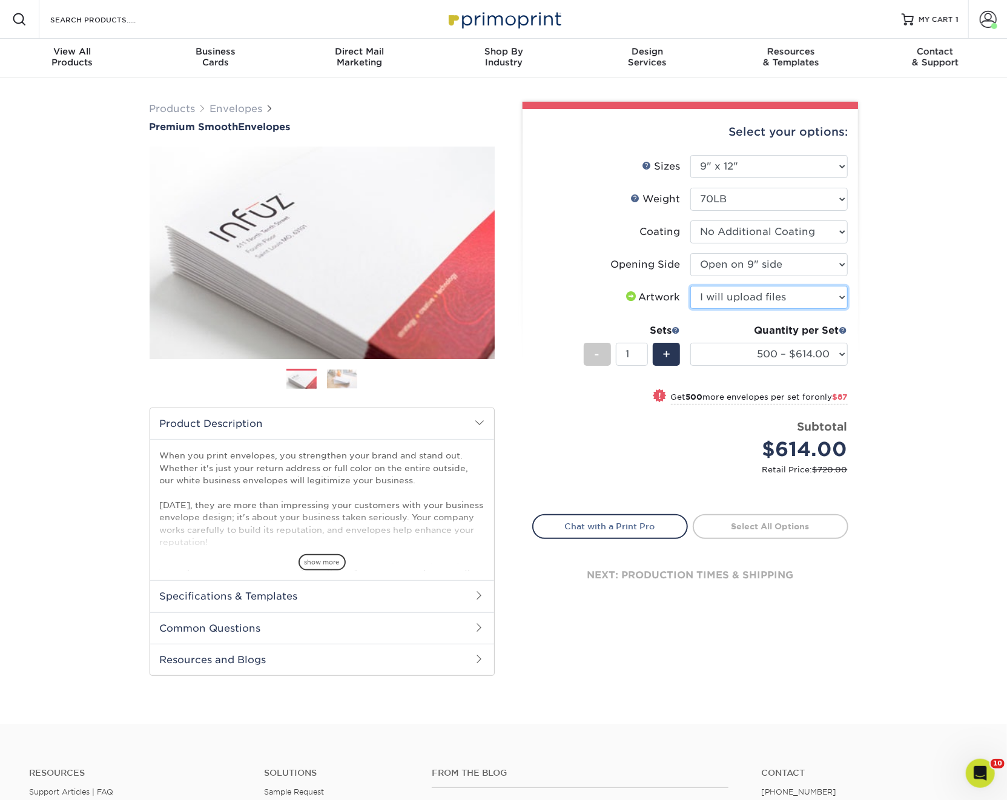
click at [691, 286] on select "Please Select I will upload files I need a design - $50" at bounding box center [770, 297] width 158 height 23
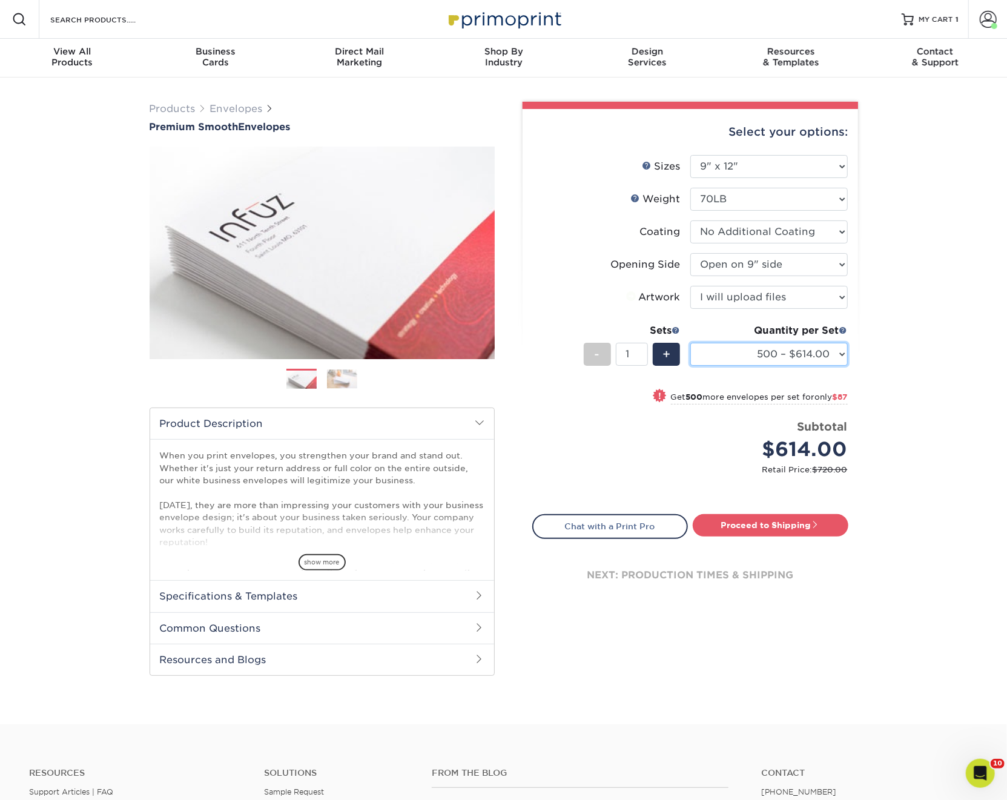
click at [732, 350] on select "500 – $614.00 1000 – $701.00 2500 – $936.00 5000 – $1533.00" at bounding box center [770, 354] width 158 height 23
select select "5000 – $1533.00"
click at [691, 343] on select "500 – $614.00 1000 – $701.00 2500 – $936.00 5000 – $1533.00" at bounding box center [770, 354] width 158 height 23
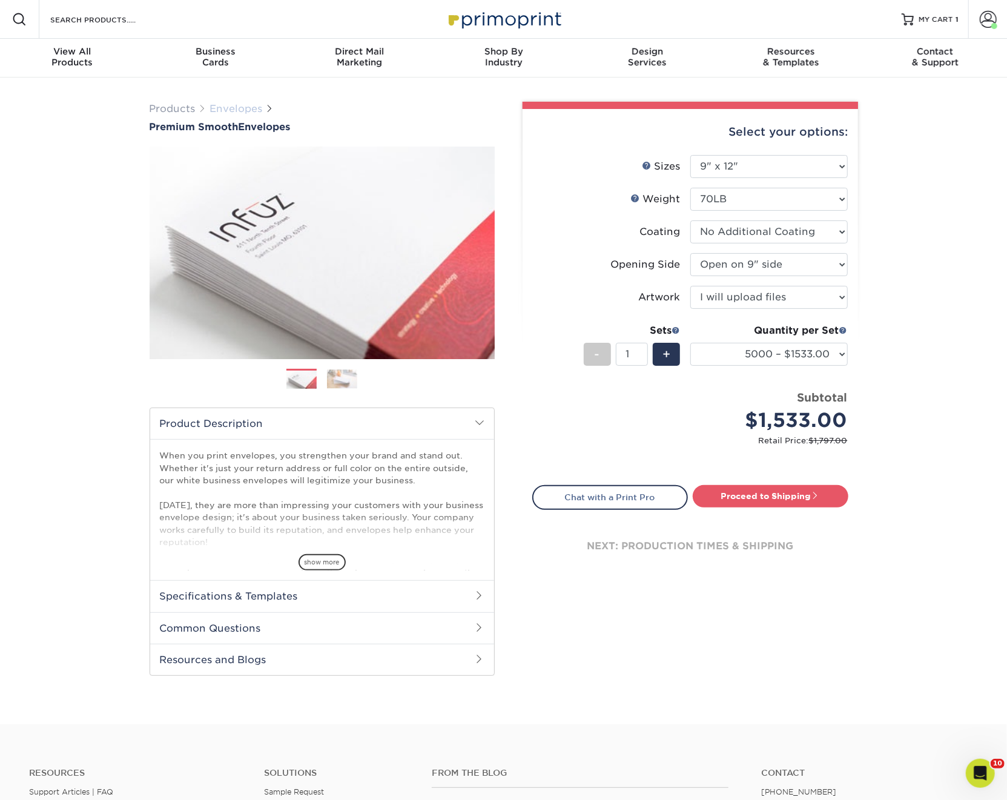
click at [258, 108] on link "Envelopes" at bounding box center [236, 109] width 53 height 12
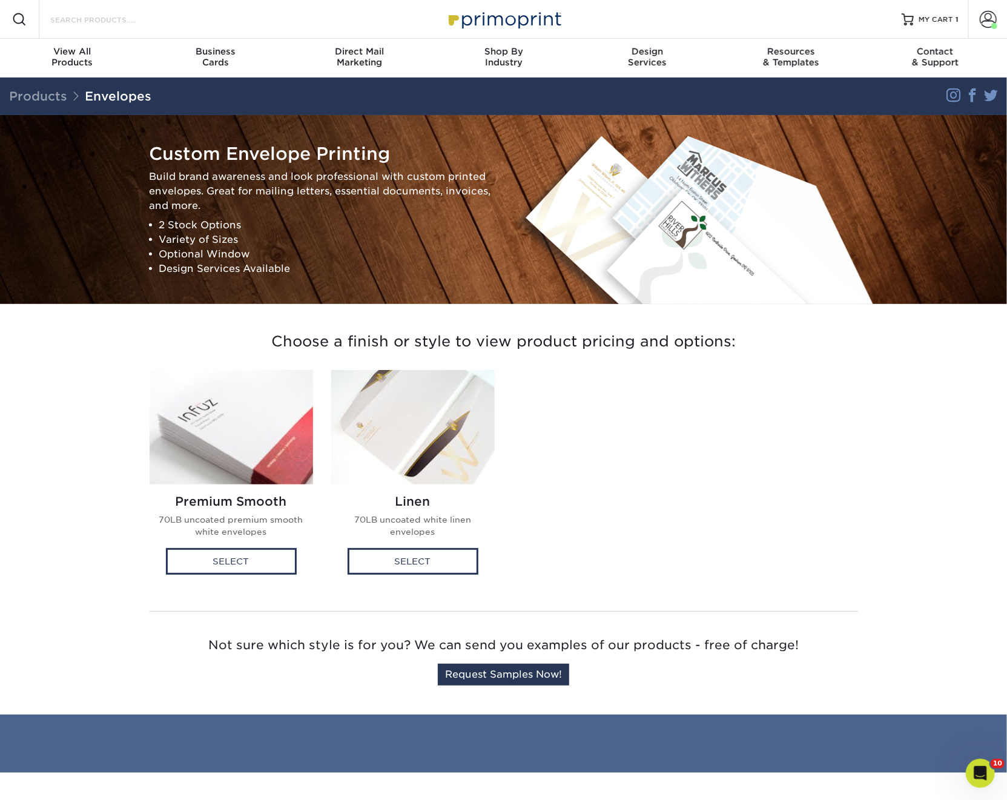
click at [156, 21] on input "Search Products" at bounding box center [108, 19] width 118 height 15
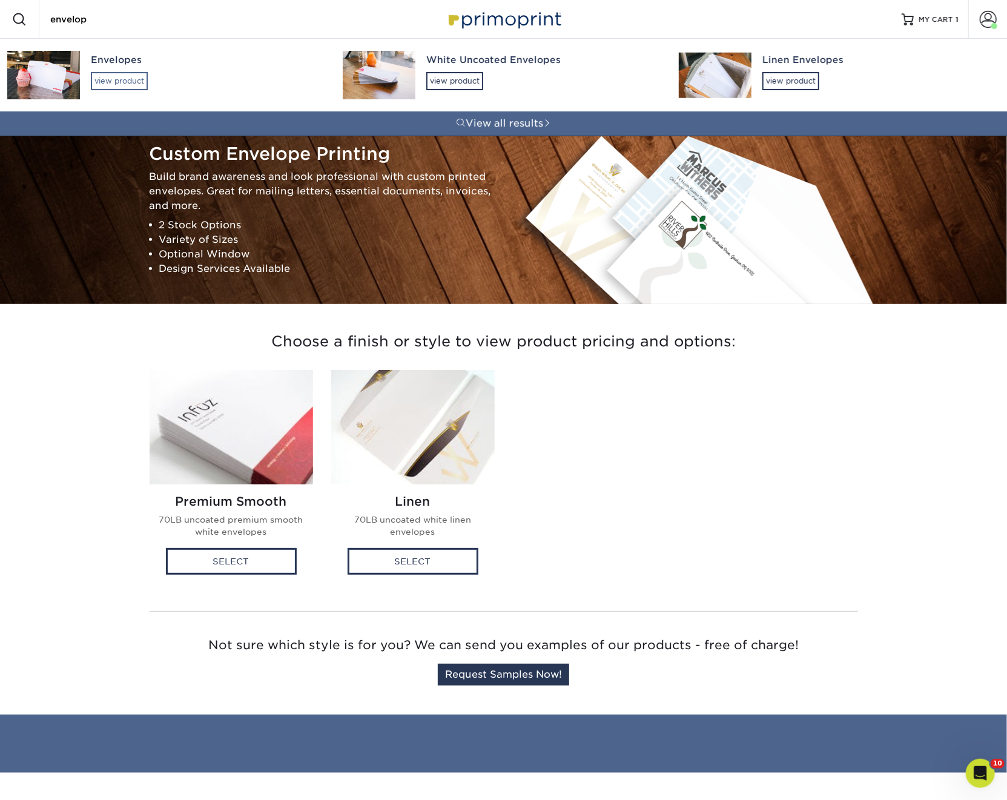
type input "envelop"
click at [127, 78] on div "view product" at bounding box center [119, 81] width 57 height 18
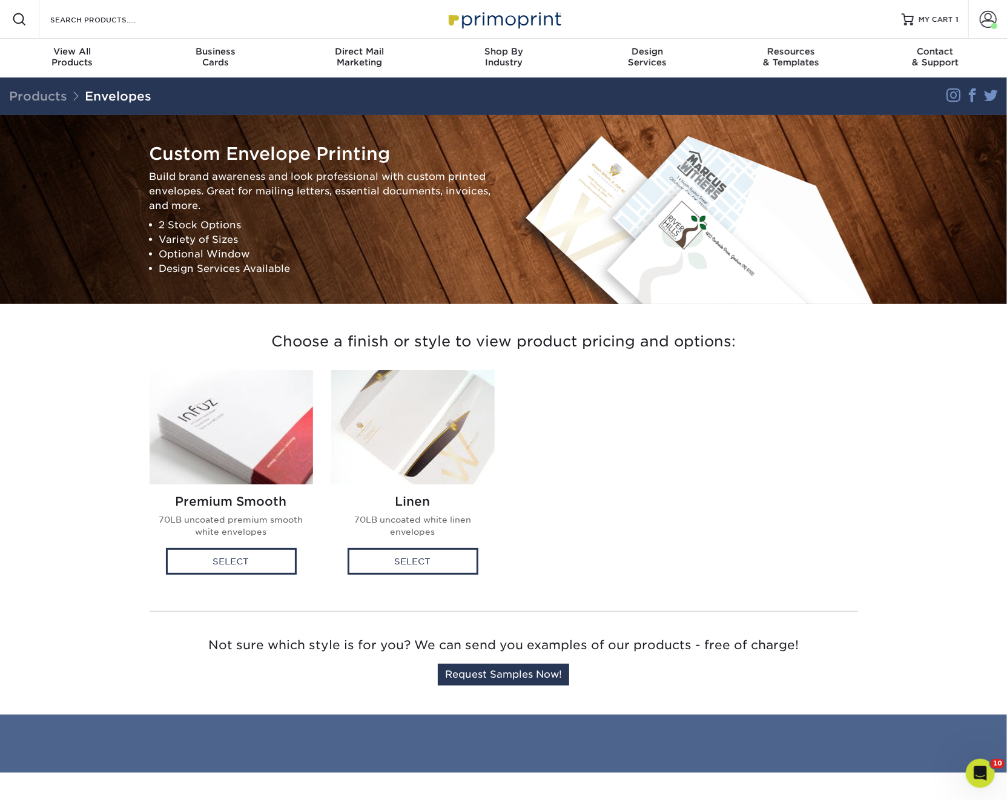
click at [426, 434] on img at bounding box center [413, 427] width 164 height 114
